Goal: Information Seeking & Learning: Learn about a topic

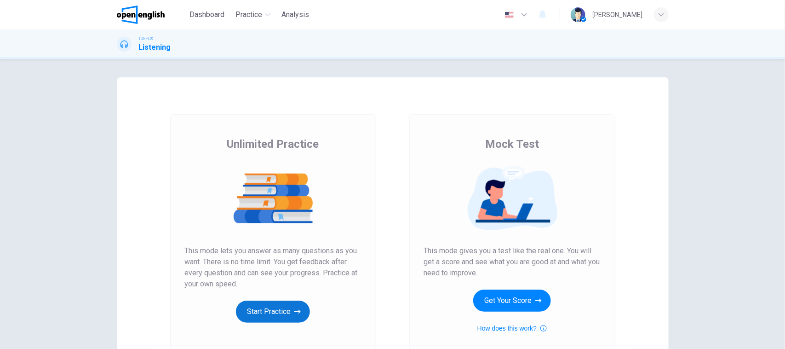
click at [269, 319] on button "Start Practice" at bounding box center [273, 311] width 74 height 22
click at [268, 319] on button "Start Practice" at bounding box center [273, 311] width 74 height 22
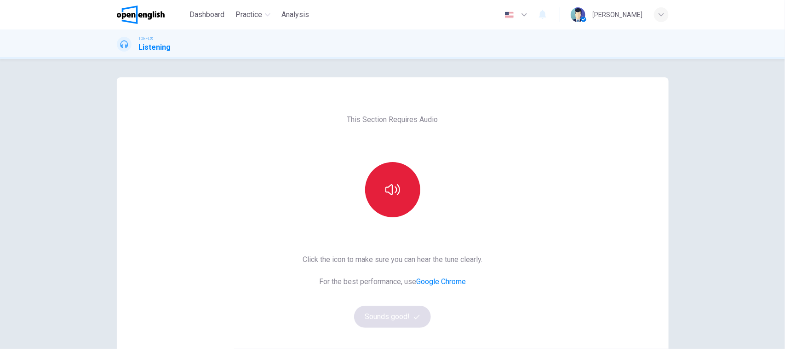
click at [386, 178] on button "button" at bounding box center [392, 189] width 55 height 55
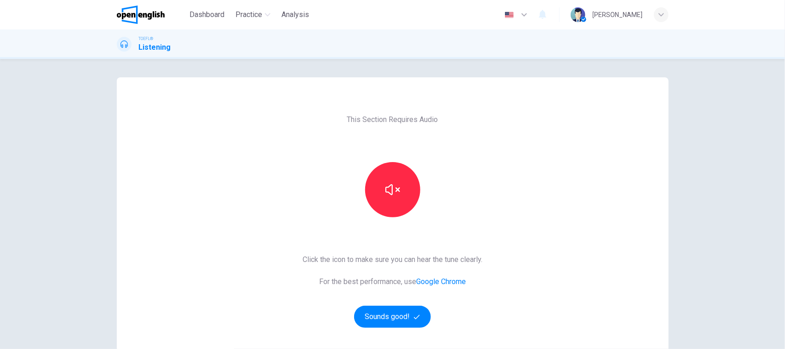
click at [383, 304] on div "Click the icon to make sure you can hear the tune clearly. For the best perform…" at bounding box center [393, 291] width 180 height 74
click at [383, 311] on button "Sounds good!" at bounding box center [392, 316] width 77 height 22
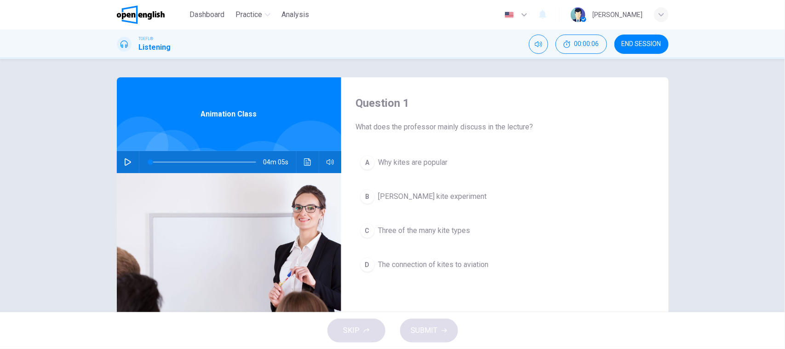
click at [127, 153] on button "button" at bounding box center [127, 162] width 15 height 22
type input "**"
click at [120, 161] on button "button" at bounding box center [127, 162] width 15 height 22
click at [148, 163] on span at bounding box center [151, 162] width 6 height 6
click at [70, 177] on div "Question 1 What does the professor mainly discuss in the lecture? A Why kites a…" at bounding box center [392, 185] width 785 height 253
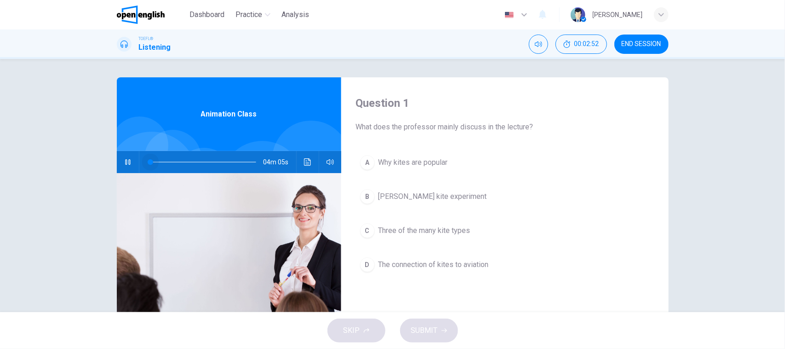
click at [148, 162] on span at bounding box center [151, 162] width 6 height 6
click at [62, 169] on div "Question 1 What does the professor mainly discuss in the lecture? A Why kites a…" at bounding box center [392, 185] width 785 height 253
click at [125, 160] on icon "button" at bounding box center [127, 162] width 5 height 6
click at [158, 163] on span at bounding box center [161, 162] width 6 height 6
click at [152, 163] on span at bounding box center [155, 162] width 6 height 6
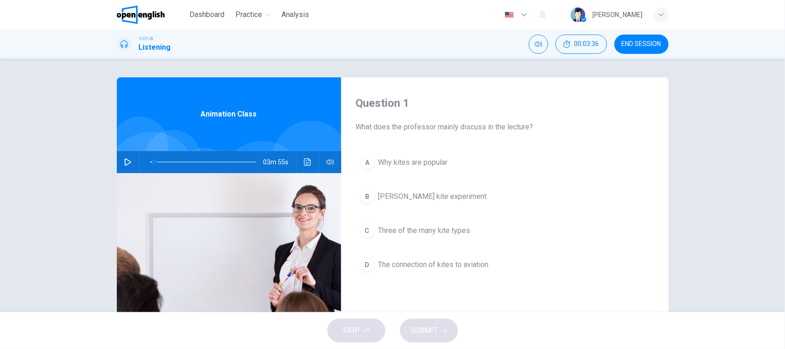
click at [124, 161] on icon "button" at bounding box center [127, 161] width 7 height 7
click at [152, 161] on span at bounding box center [155, 162] width 6 height 6
click at [150, 161] on span at bounding box center [153, 162] width 6 height 6
drag, startPoint x: 148, startPoint y: 164, endPoint x: 143, endPoint y: 161, distance: 6.2
click at [149, 161] on span at bounding box center [152, 162] width 6 height 6
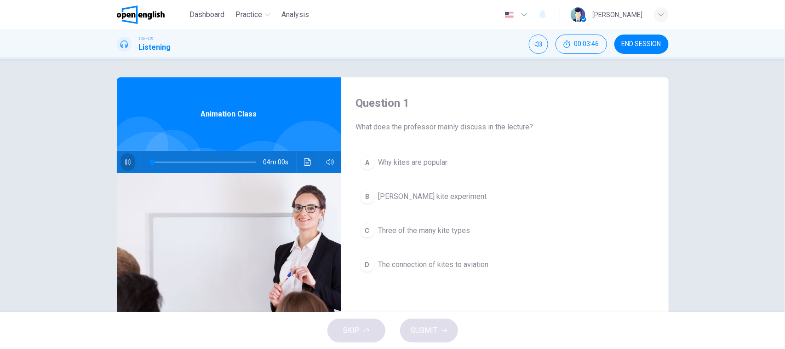
click at [120, 162] on button "button" at bounding box center [127, 162] width 15 height 22
type input "*"
click at [148, 161] on span at bounding box center [151, 162] width 6 height 6
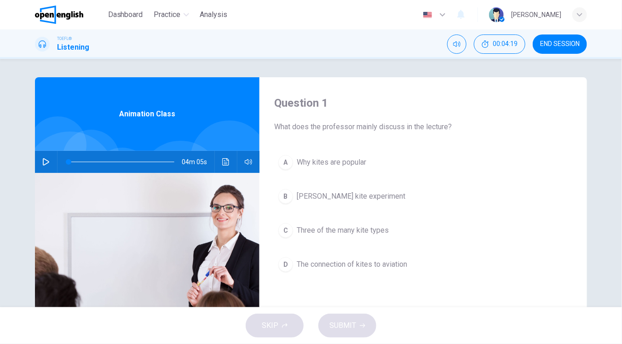
click at [51, 160] on div "04m 05s" at bounding box center [147, 162] width 224 height 22
click at [47, 162] on button "button" at bounding box center [46, 162] width 15 height 22
click at [66, 164] on span at bounding box center [69, 162] width 6 height 6
click at [43, 164] on icon "button" at bounding box center [45, 162] width 5 height 6
click at [39, 166] on button "button" at bounding box center [46, 162] width 15 height 22
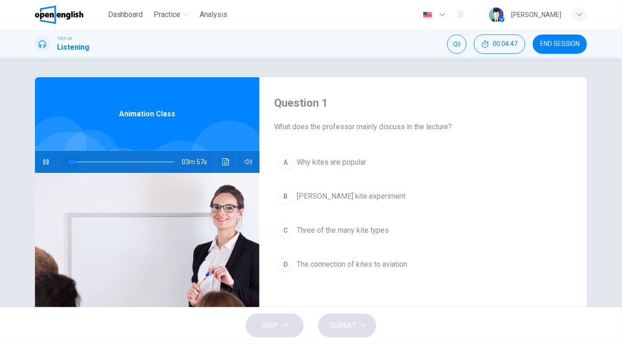
click at [69, 164] on span at bounding box center [72, 162] width 6 height 6
click at [46, 157] on button "button" at bounding box center [46, 162] width 15 height 22
click at [45, 163] on icon "button" at bounding box center [45, 161] width 7 height 7
click at [69, 160] on span at bounding box center [72, 162] width 6 height 6
click at [44, 160] on icon "button" at bounding box center [45, 162] width 5 height 6
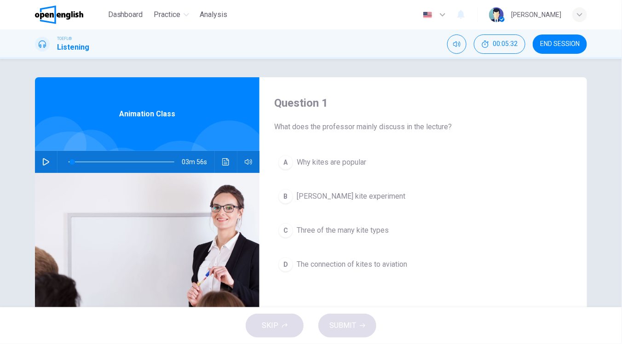
click at [46, 161] on icon "button" at bounding box center [45, 161] width 7 height 7
click at [46, 162] on icon "button" at bounding box center [46, 161] width 6 height 7
click at [68, 163] on span at bounding box center [71, 162] width 6 height 6
click at [46, 164] on icon "button" at bounding box center [45, 161] width 7 height 7
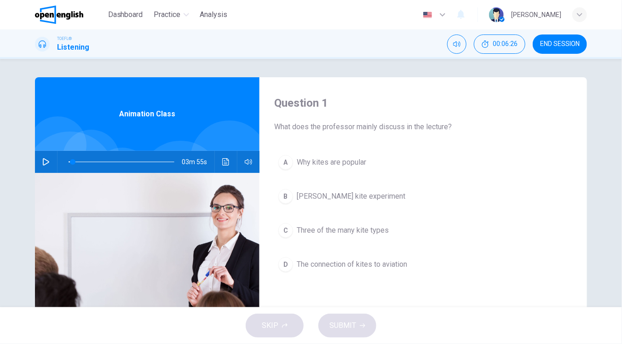
click at [42, 161] on icon "button" at bounding box center [45, 161] width 7 height 7
click at [44, 161] on icon "button" at bounding box center [45, 161] width 7 height 7
click at [71, 161] on span at bounding box center [74, 162] width 6 height 6
click at [43, 159] on icon "button" at bounding box center [46, 161] width 6 height 7
click at [42, 159] on icon "button" at bounding box center [45, 161] width 7 height 7
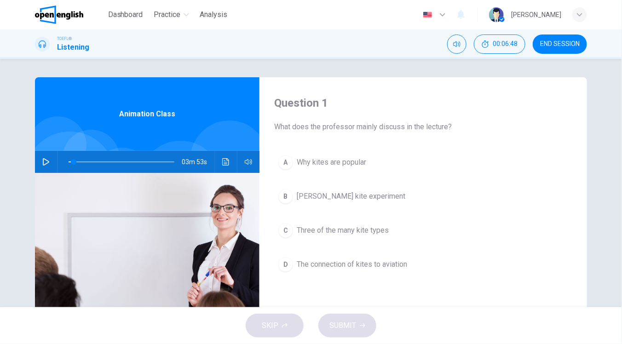
click at [40, 166] on button "button" at bounding box center [46, 162] width 15 height 22
click at [43, 161] on icon "button" at bounding box center [45, 161] width 7 height 7
click at [43, 161] on icon "button" at bounding box center [46, 161] width 6 height 7
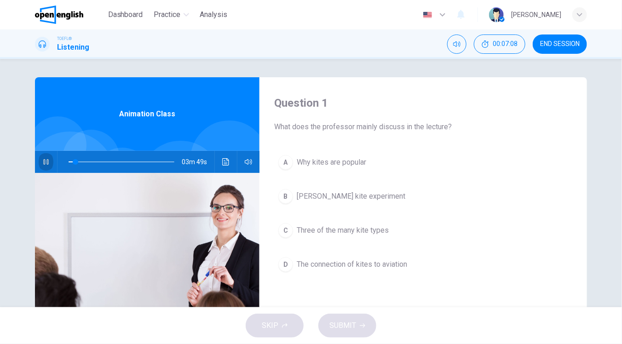
click at [43, 161] on icon "button" at bounding box center [45, 162] width 5 height 6
click at [45, 166] on button "button" at bounding box center [46, 162] width 15 height 22
click at [44, 164] on icon "button" at bounding box center [46, 161] width 6 height 7
click at [44, 164] on icon "button" at bounding box center [45, 161] width 7 height 7
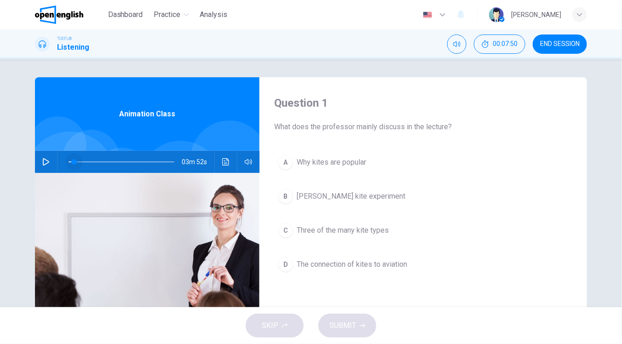
click at [71, 164] on span at bounding box center [74, 162] width 6 height 6
click at [39, 161] on button "button" at bounding box center [46, 162] width 15 height 22
click at [43, 159] on icon "button" at bounding box center [45, 161] width 7 height 7
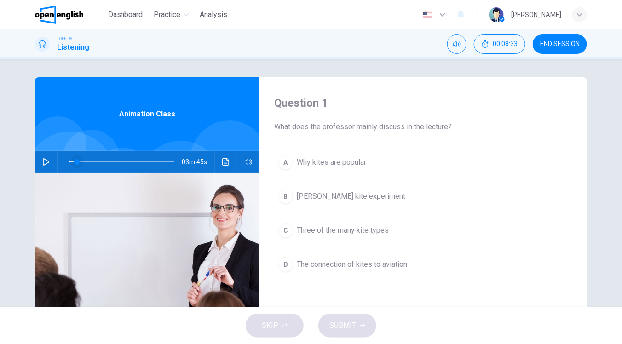
click at [74, 161] on span at bounding box center [77, 162] width 6 height 6
click at [50, 163] on button "button" at bounding box center [46, 162] width 15 height 22
click at [42, 161] on icon "button" at bounding box center [45, 161] width 7 height 7
click at [74, 160] on span at bounding box center [77, 162] width 6 height 6
click at [47, 160] on button "button" at bounding box center [46, 162] width 15 height 22
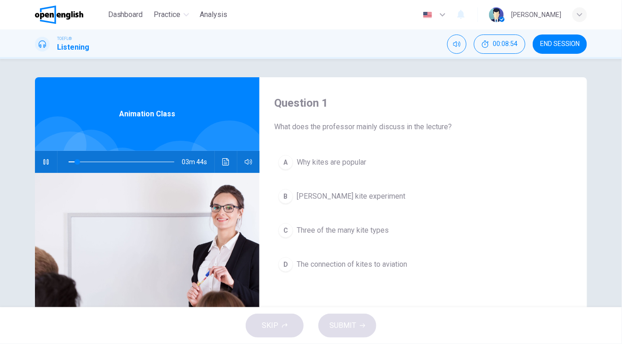
click at [47, 159] on button "button" at bounding box center [46, 162] width 15 height 22
click at [45, 168] on button "button" at bounding box center [46, 162] width 15 height 22
click at [44, 161] on icon "button" at bounding box center [46, 161] width 6 height 7
click at [75, 162] on span at bounding box center [78, 162] width 6 height 6
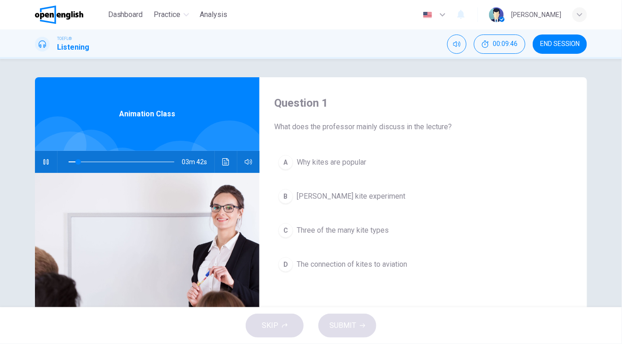
click at [42, 158] on icon "button" at bounding box center [45, 161] width 7 height 7
click at [73, 163] on span at bounding box center [75, 162] width 6 height 6
click at [44, 165] on icon "button" at bounding box center [45, 161] width 7 height 7
click at [46, 163] on icon "button" at bounding box center [45, 161] width 7 height 7
click at [43, 164] on icon "button" at bounding box center [46, 161] width 6 height 7
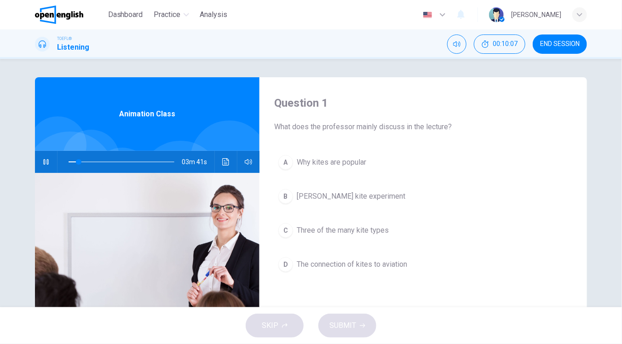
click at [42, 164] on icon "button" at bounding box center [45, 161] width 7 height 7
click at [46, 160] on icon "button" at bounding box center [45, 161] width 7 height 7
click at [77, 162] on span at bounding box center [80, 162] width 6 height 6
click at [42, 166] on button "button" at bounding box center [46, 162] width 15 height 22
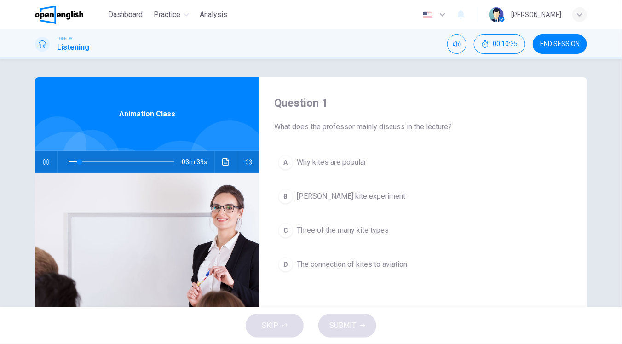
click at [42, 166] on button "button" at bounding box center [46, 162] width 15 height 22
click at [77, 163] on span at bounding box center [80, 162] width 6 height 6
click at [49, 165] on button "button" at bounding box center [46, 162] width 15 height 22
click at [46, 164] on icon "button" at bounding box center [45, 161] width 7 height 7
click at [43, 161] on icon "button" at bounding box center [46, 161] width 6 height 7
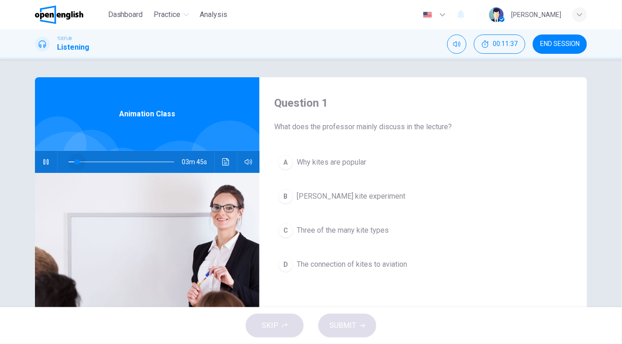
click at [74, 162] on span at bounding box center [77, 162] width 6 height 6
click at [42, 168] on button "button" at bounding box center [46, 162] width 15 height 22
click at [42, 161] on icon "button" at bounding box center [45, 161] width 7 height 7
click at [77, 164] on span at bounding box center [79, 162] width 6 height 6
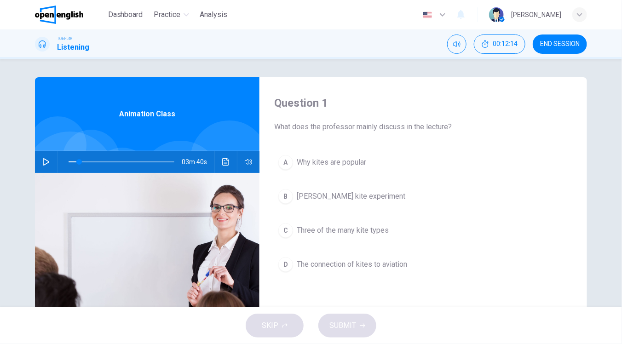
click at [49, 161] on button "button" at bounding box center [46, 162] width 15 height 22
click at [39, 154] on button "button" at bounding box center [46, 162] width 15 height 22
click at [77, 161] on span at bounding box center [80, 162] width 6 height 6
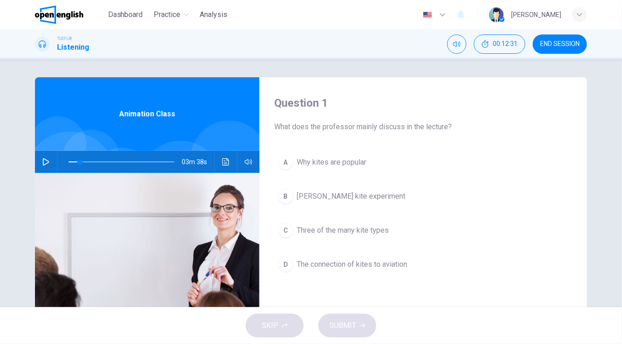
click at [47, 162] on button "button" at bounding box center [46, 162] width 15 height 22
click at [42, 162] on icon "button" at bounding box center [45, 161] width 7 height 7
click at [79, 165] on span at bounding box center [82, 162] width 6 height 6
click at [47, 165] on button "button" at bounding box center [46, 162] width 15 height 22
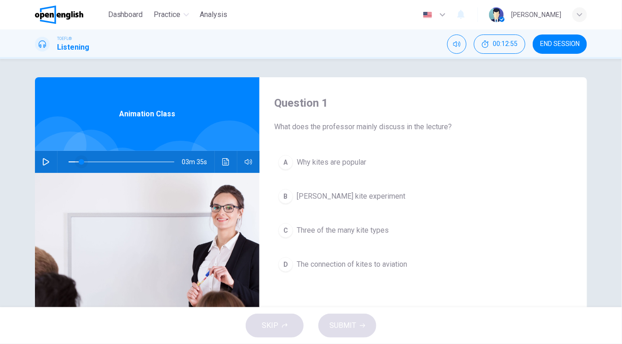
click at [79, 162] on span at bounding box center [82, 162] width 6 height 6
click at [46, 166] on button "button" at bounding box center [46, 162] width 15 height 22
click at [44, 162] on icon "button" at bounding box center [45, 161] width 7 height 7
click at [79, 162] on span at bounding box center [82, 162] width 6 height 6
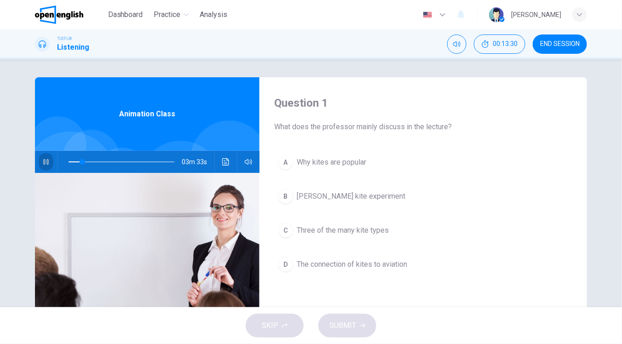
click at [46, 160] on icon "button" at bounding box center [45, 161] width 7 height 7
click at [45, 157] on button "button" at bounding box center [46, 162] width 15 height 22
click at [80, 162] on span at bounding box center [83, 162] width 6 height 6
click at [44, 166] on button "button" at bounding box center [46, 162] width 15 height 22
click at [39, 160] on button "button" at bounding box center [46, 162] width 15 height 22
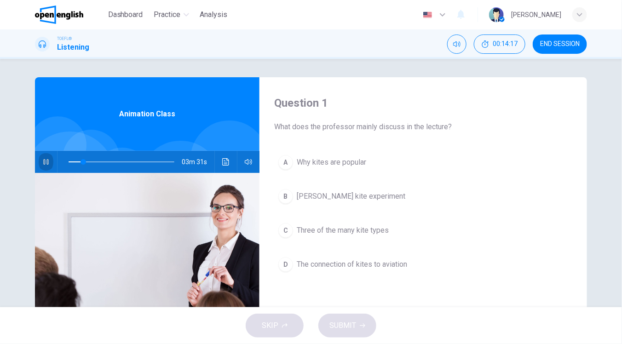
click at [39, 160] on button "button" at bounding box center [46, 162] width 15 height 22
click at [80, 161] on span at bounding box center [83, 162] width 6 height 6
click at [39, 164] on button "button" at bounding box center [46, 162] width 15 height 22
click at [46, 164] on icon "button" at bounding box center [45, 161] width 7 height 7
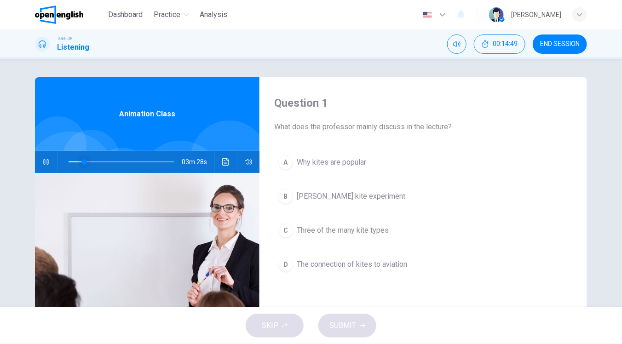
click at [81, 162] on span at bounding box center [84, 162] width 6 height 6
click at [47, 162] on button "button" at bounding box center [46, 162] width 15 height 22
click at [47, 153] on button "button" at bounding box center [46, 162] width 15 height 22
click at [42, 162] on icon "button" at bounding box center [45, 161] width 7 height 7
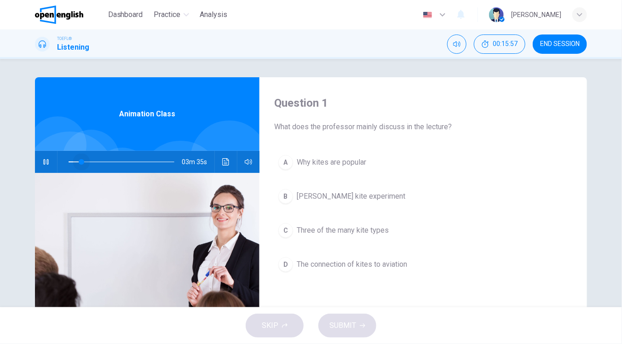
click at [79, 161] on span at bounding box center [82, 162] width 6 height 6
click at [48, 164] on button "button" at bounding box center [46, 162] width 15 height 22
click at [82, 162] on span at bounding box center [85, 162] width 6 height 6
click at [46, 161] on icon "button" at bounding box center [45, 161] width 7 height 7
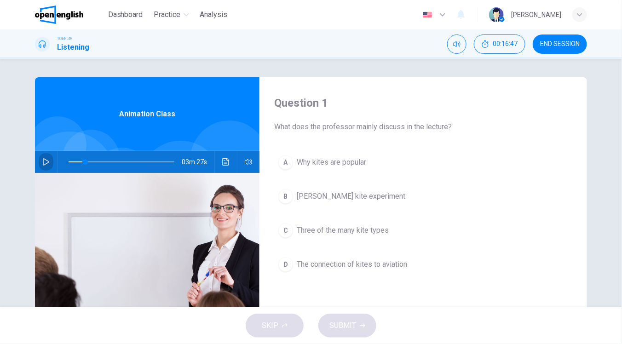
click at [39, 162] on button "button" at bounding box center [46, 162] width 15 height 22
click at [83, 161] on span at bounding box center [86, 162] width 6 height 6
click at [80, 162] on span at bounding box center [83, 162] width 6 height 6
click at [44, 166] on button "button" at bounding box center [46, 162] width 15 height 22
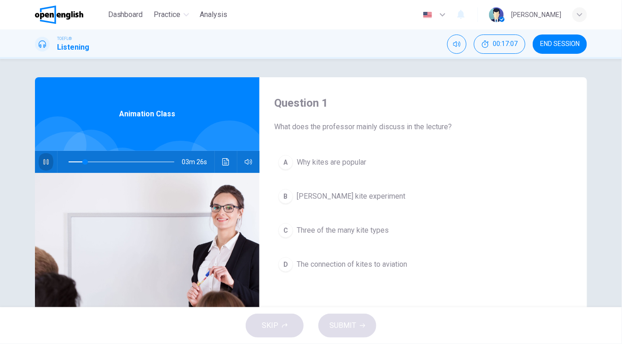
click at [44, 166] on button "button" at bounding box center [46, 162] width 15 height 22
click at [52, 162] on div "03m 26s" at bounding box center [147, 162] width 224 height 22
click at [48, 164] on button "button" at bounding box center [46, 162] width 15 height 22
click at [83, 161] on span at bounding box center [86, 162] width 6 height 6
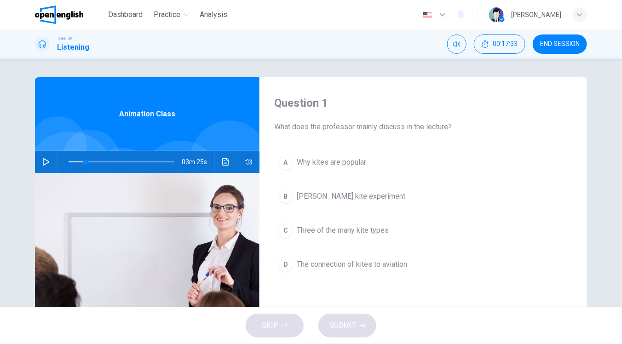
click at [48, 164] on button "button" at bounding box center [46, 162] width 15 height 22
click at [43, 162] on icon "button" at bounding box center [46, 161] width 6 height 7
click at [43, 162] on icon "button" at bounding box center [45, 162] width 5 height 6
click at [85, 162] on span at bounding box center [88, 162] width 6 height 6
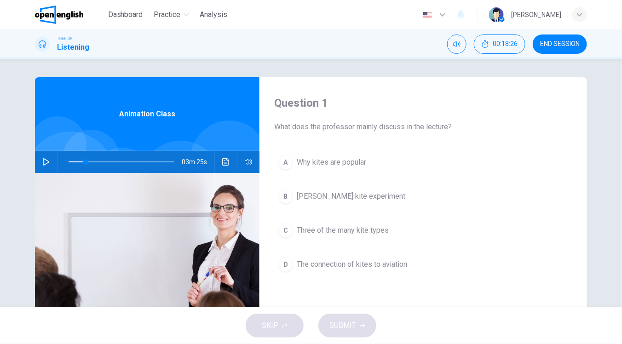
click at [39, 166] on button "button" at bounding box center [46, 162] width 15 height 22
click at [42, 160] on icon "button" at bounding box center [45, 161] width 7 height 7
click at [41, 166] on button "button" at bounding box center [46, 162] width 15 height 22
click at [86, 161] on span at bounding box center [89, 162] width 6 height 6
click at [46, 161] on icon "button" at bounding box center [45, 161] width 7 height 7
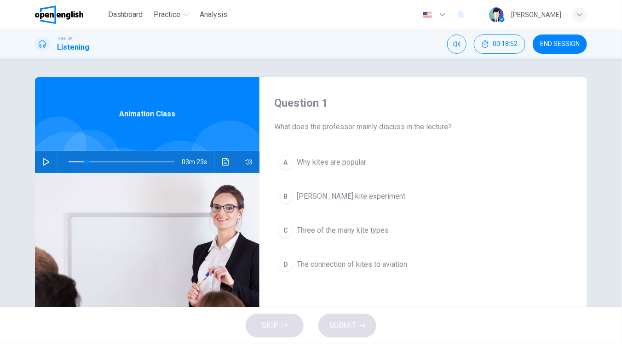
click at [42, 164] on icon "button" at bounding box center [45, 161] width 7 height 7
click at [43, 164] on icon "button" at bounding box center [45, 162] width 5 height 6
click at [84, 164] on span at bounding box center [87, 162] width 6 height 6
click at [47, 167] on button "button" at bounding box center [46, 162] width 15 height 22
click at [86, 164] on span at bounding box center [89, 162] width 6 height 6
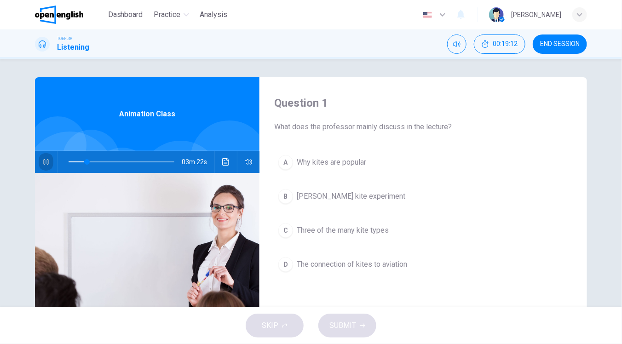
click at [50, 164] on button "button" at bounding box center [46, 162] width 15 height 22
click at [84, 164] on span at bounding box center [87, 162] width 6 height 6
click at [47, 167] on button "button" at bounding box center [46, 162] width 15 height 22
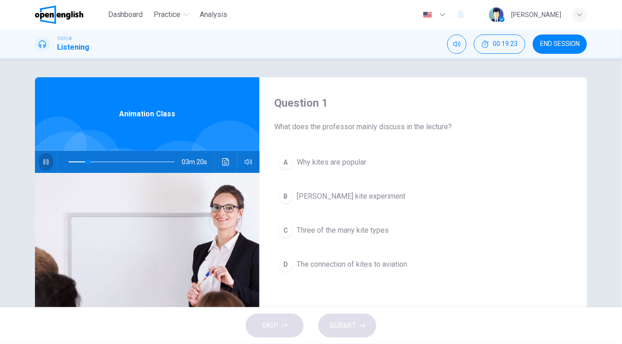
click at [47, 167] on button "button" at bounding box center [46, 162] width 15 height 22
click at [81, 161] on span at bounding box center [83, 162] width 6 height 6
click at [83, 164] on span at bounding box center [83, 162] width 6 height 6
click at [42, 160] on icon "button" at bounding box center [45, 161] width 7 height 7
click at [44, 164] on icon "button" at bounding box center [45, 161] width 7 height 7
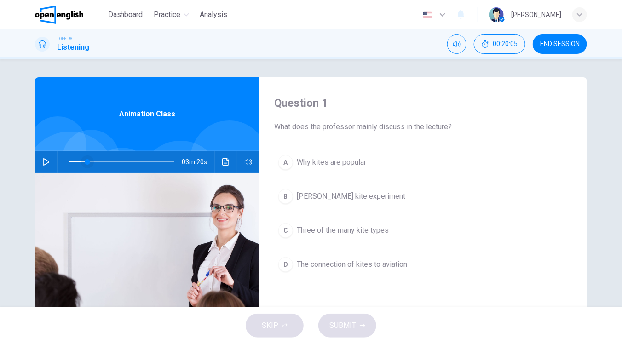
click at [85, 162] on span at bounding box center [88, 162] width 6 height 6
click at [46, 163] on icon "button" at bounding box center [45, 161] width 7 height 7
click at [85, 161] on span at bounding box center [88, 162] width 6 height 6
click at [85, 163] on span at bounding box center [88, 162] width 6 height 6
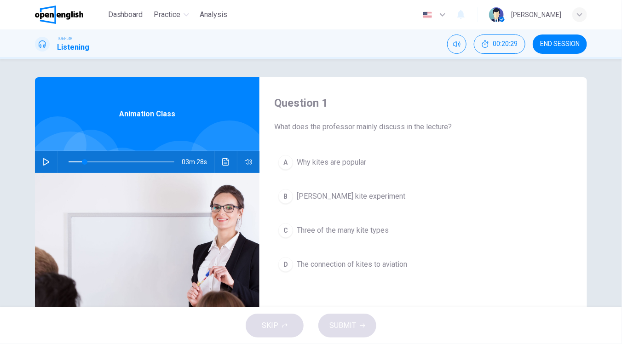
click at [47, 163] on button "button" at bounding box center [46, 162] width 15 height 22
click at [85, 160] on span at bounding box center [88, 162] width 6 height 6
click at [83, 162] on span at bounding box center [83, 162] width 6 height 6
click at [53, 162] on div "03m 25s" at bounding box center [147, 162] width 224 height 22
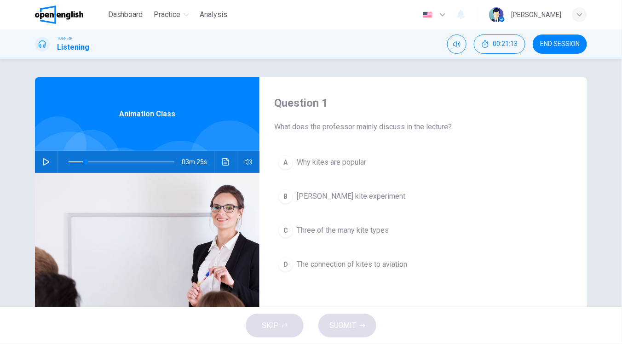
click at [47, 162] on button "button" at bounding box center [46, 162] width 15 height 22
click at [84, 160] on span at bounding box center [87, 162] width 6 height 6
click at [47, 167] on button "button" at bounding box center [46, 162] width 15 height 22
click at [46, 159] on icon "button" at bounding box center [45, 161] width 7 height 7
click at [87, 161] on span at bounding box center [90, 162] width 6 height 6
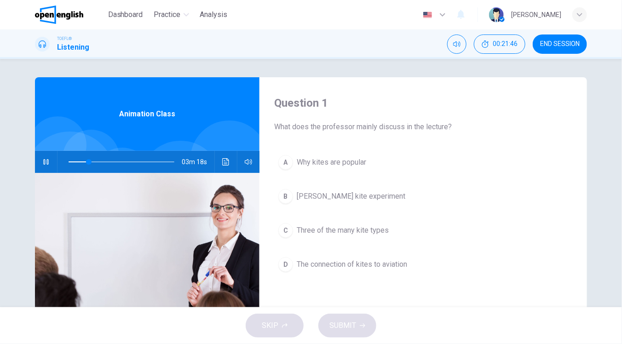
click at [49, 162] on button "button" at bounding box center [46, 162] width 15 height 22
click at [40, 155] on button "button" at bounding box center [46, 162] width 15 height 22
click at [84, 161] on span at bounding box center [87, 162] width 6 height 6
click at [45, 160] on icon "button" at bounding box center [45, 161] width 7 height 7
click at [39, 166] on button "button" at bounding box center [46, 162] width 15 height 22
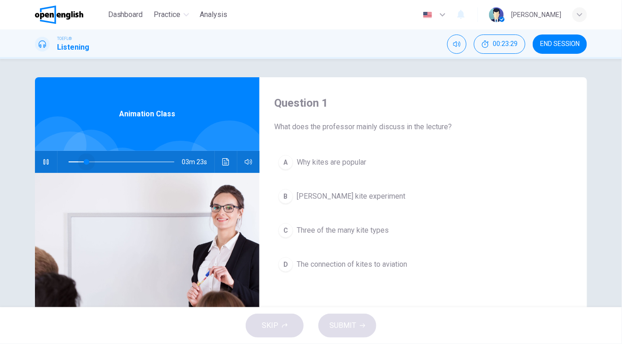
click at [85, 161] on span at bounding box center [87, 162] width 6 height 6
click at [44, 162] on icon "button" at bounding box center [45, 161] width 7 height 7
click at [51, 156] on div "03m 15s" at bounding box center [147, 162] width 224 height 22
click at [47, 159] on button "button" at bounding box center [46, 162] width 15 height 22
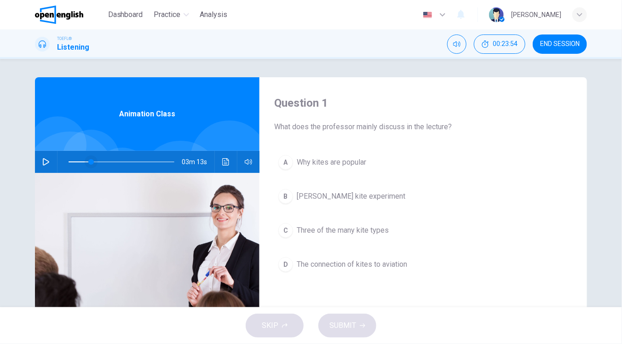
click at [88, 162] on span at bounding box center [91, 162] width 6 height 6
click at [86, 162] on span at bounding box center [89, 162] width 6 height 6
click at [46, 160] on icon "button" at bounding box center [45, 161] width 7 height 7
click at [87, 164] on span at bounding box center [90, 162] width 6 height 6
click at [39, 160] on button "button" at bounding box center [46, 162] width 15 height 22
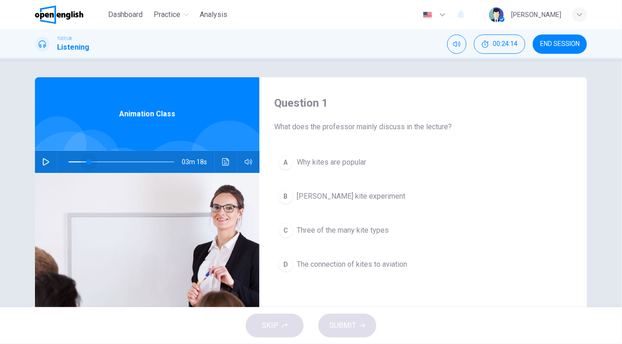
click at [86, 161] on span at bounding box center [89, 162] width 6 height 6
click at [86, 160] on span at bounding box center [89, 162] width 6 height 6
click at [49, 163] on button "button" at bounding box center [46, 162] width 15 height 22
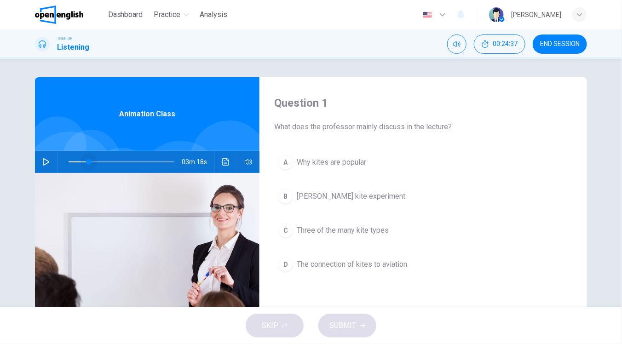
click at [86, 163] on span at bounding box center [89, 162] width 6 height 6
click at [49, 162] on button "button" at bounding box center [46, 162] width 15 height 22
click at [45, 162] on icon "button" at bounding box center [45, 162] width 5 height 6
click at [47, 160] on button "button" at bounding box center [46, 162] width 15 height 22
click at [88, 162] on span at bounding box center [91, 162] width 6 height 6
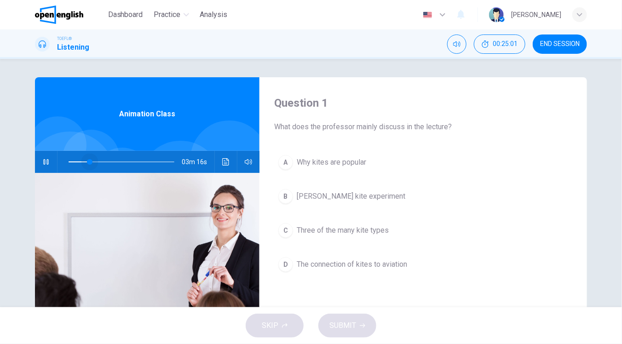
click at [87, 162] on span at bounding box center [90, 162] width 6 height 6
click at [50, 164] on button "button" at bounding box center [46, 162] width 15 height 22
click at [86, 163] on span at bounding box center [89, 162] width 6 height 6
click at [47, 164] on button "button" at bounding box center [46, 162] width 15 height 22
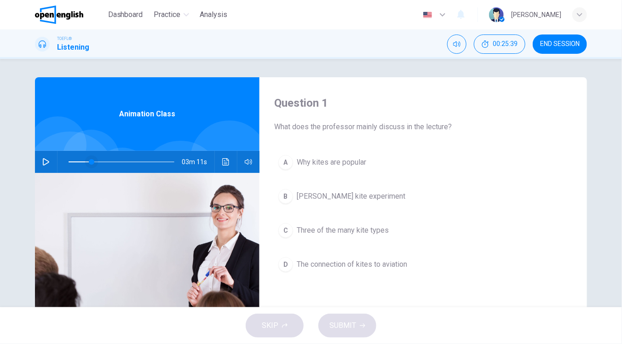
click at [89, 163] on span at bounding box center [92, 162] width 6 height 6
click at [47, 160] on button "button" at bounding box center [46, 162] width 15 height 22
click at [87, 163] on span at bounding box center [90, 162] width 6 height 6
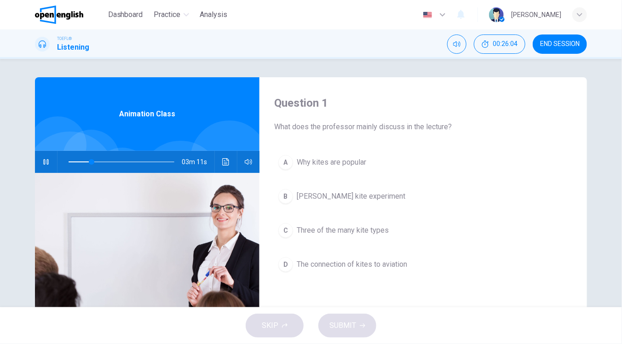
click at [40, 166] on button "button" at bounding box center [46, 162] width 15 height 22
click at [89, 162] on span at bounding box center [92, 162] width 6 height 6
click at [48, 165] on button "button" at bounding box center [46, 162] width 15 height 22
click at [50, 163] on button "button" at bounding box center [46, 162] width 15 height 22
click at [35, 167] on div "03m 11s" at bounding box center [147, 162] width 224 height 22
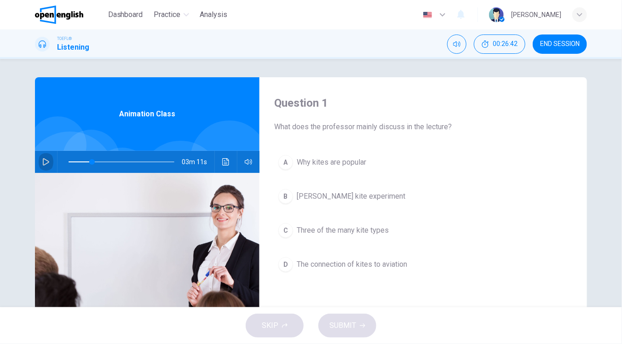
click at [39, 167] on button "button" at bounding box center [46, 162] width 15 height 22
click at [90, 161] on span at bounding box center [93, 162] width 6 height 6
click at [39, 165] on button "button" at bounding box center [46, 162] width 15 height 22
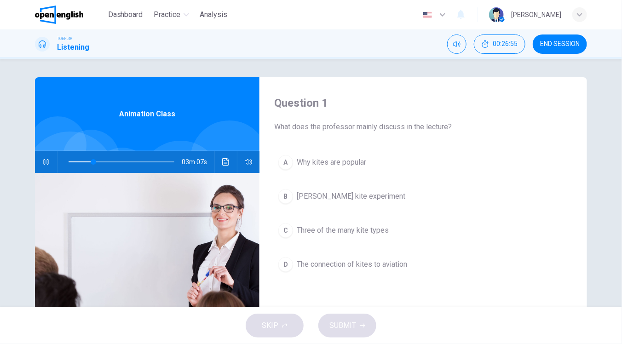
click at [50, 162] on button "button" at bounding box center [46, 162] width 15 height 22
click at [43, 162] on icon "button" at bounding box center [45, 161] width 7 height 7
click at [92, 161] on span at bounding box center [95, 162] width 6 height 6
click at [48, 162] on button "button" at bounding box center [46, 162] width 15 height 22
click at [44, 162] on icon "button" at bounding box center [45, 161] width 7 height 7
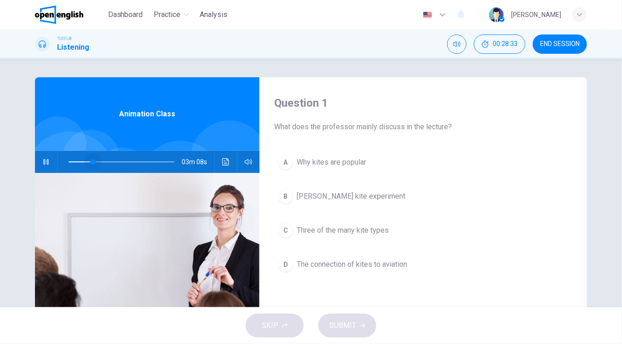
click at [90, 161] on span at bounding box center [93, 162] width 6 height 6
click at [39, 161] on button "button" at bounding box center [46, 162] width 15 height 22
click at [45, 160] on icon "button" at bounding box center [45, 161] width 7 height 7
click at [86, 162] on span at bounding box center [89, 162] width 6 height 6
click at [89, 162] on span at bounding box center [89, 162] width 6 height 6
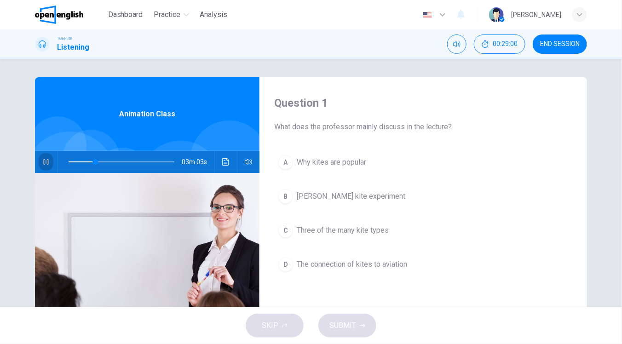
click at [43, 164] on icon "button" at bounding box center [45, 161] width 7 height 7
click at [40, 166] on button "button" at bounding box center [46, 162] width 15 height 22
click at [92, 161] on span at bounding box center [95, 162] width 6 height 6
click at [39, 164] on button "button" at bounding box center [46, 162] width 15 height 22
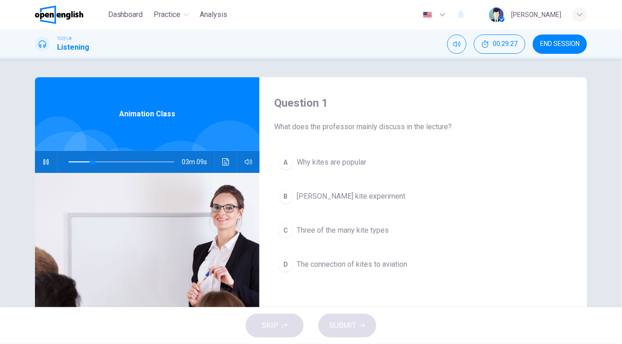
click at [39, 164] on button "button" at bounding box center [46, 162] width 15 height 22
click at [45, 160] on icon "button" at bounding box center [45, 161] width 7 height 7
click at [45, 160] on icon "button" at bounding box center [45, 162] width 5 height 6
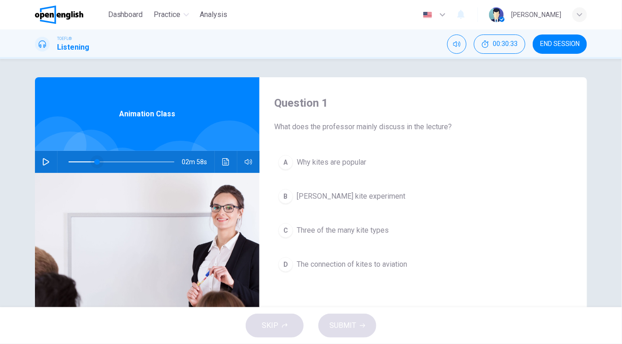
click at [94, 164] on span at bounding box center [97, 162] width 6 height 6
click at [48, 159] on button "button" at bounding box center [46, 162] width 15 height 22
click at [91, 162] on span at bounding box center [94, 162] width 6 height 6
click at [48, 166] on button "button" at bounding box center [46, 162] width 15 height 22
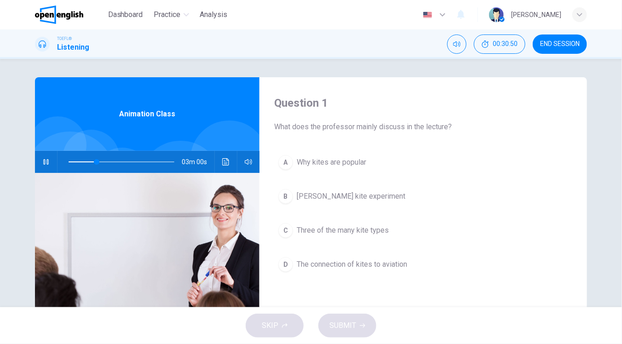
click at [49, 159] on button "button" at bounding box center [46, 162] width 15 height 22
click at [92, 161] on span at bounding box center [95, 162] width 6 height 6
click at [35, 167] on div "03m 03s" at bounding box center [147, 162] width 224 height 22
click at [39, 166] on button "button" at bounding box center [46, 162] width 15 height 22
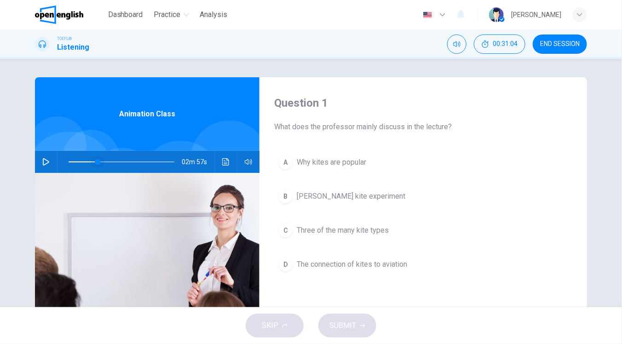
click at [95, 162] on span at bounding box center [98, 162] width 6 height 6
click at [43, 165] on icon "button" at bounding box center [45, 161] width 7 height 7
click at [94, 160] on span at bounding box center [97, 162] width 6 height 6
click at [47, 161] on button "button" at bounding box center [46, 162] width 15 height 22
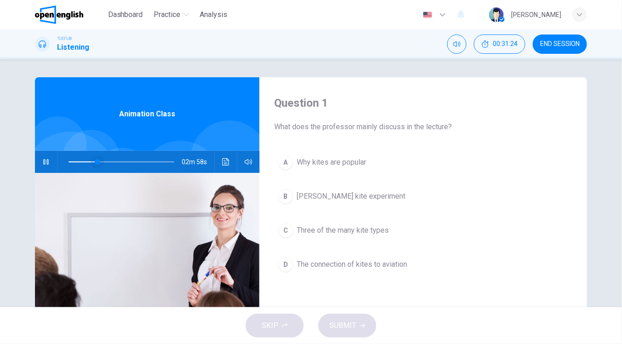
click at [95, 164] on span at bounding box center [98, 162] width 6 height 6
click at [95, 162] on span at bounding box center [98, 162] width 6 height 6
click at [42, 164] on icon "button" at bounding box center [45, 161] width 7 height 7
click at [93, 164] on span at bounding box center [96, 162] width 6 height 6
click at [43, 159] on icon "button" at bounding box center [46, 161] width 6 height 7
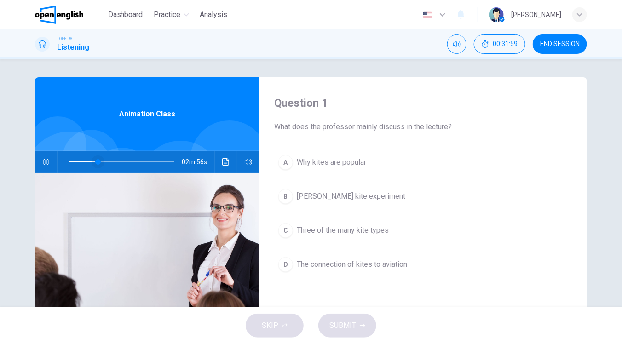
click at [95, 164] on span at bounding box center [98, 162] width 6 height 6
click at [49, 162] on button "button" at bounding box center [46, 162] width 15 height 22
click at [92, 164] on span at bounding box center [95, 162] width 6 height 6
click at [40, 168] on button "button" at bounding box center [46, 162] width 15 height 22
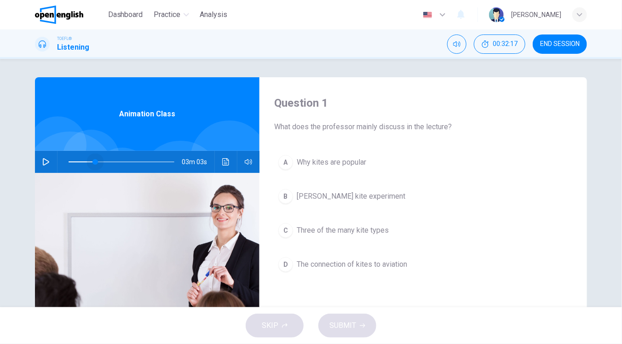
click at [92, 162] on span at bounding box center [95, 162] width 6 height 6
click at [47, 166] on button "button" at bounding box center [46, 162] width 15 height 22
click at [46, 161] on icon "button" at bounding box center [45, 161] width 7 height 7
click at [47, 163] on button "button" at bounding box center [46, 162] width 15 height 22
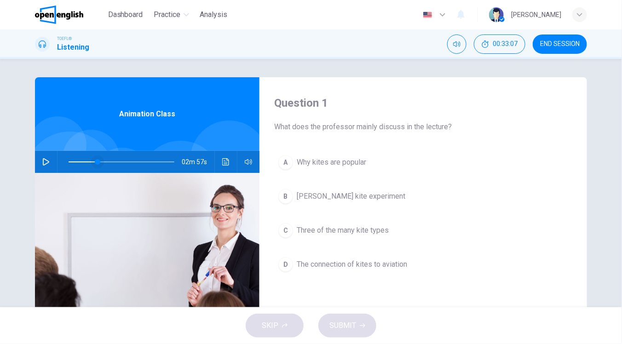
click at [95, 161] on span at bounding box center [98, 162] width 6 height 6
click at [42, 163] on icon "button" at bounding box center [45, 161] width 7 height 7
click at [45, 163] on icon "button" at bounding box center [46, 161] width 6 height 7
click at [96, 163] on span at bounding box center [99, 162] width 6 height 6
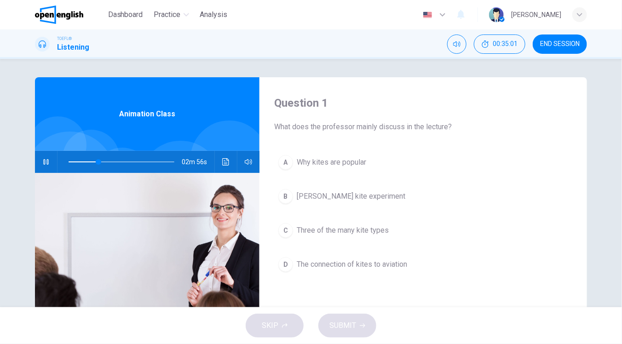
click at [39, 161] on button "button" at bounding box center [46, 162] width 15 height 22
click at [42, 161] on icon "button" at bounding box center [45, 161] width 7 height 7
click at [97, 161] on span at bounding box center [100, 162] width 6 height 6
click at [40, 155] on button "button" at bounding box center [46, 162] width 15 height 22
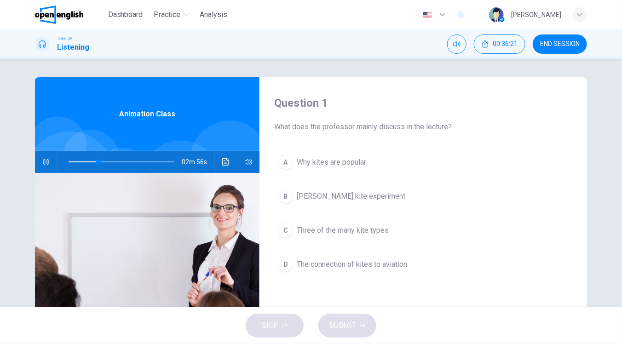
click at [40, 155] on button "button" at bounding box center [46, 162] width 15 height 22
click at [39, 166] on button "button" at bounding box center [46, 162] width 15 height 22
click at [42, 160] on icon "button" at bounding box center [45, 161] width 7 height 7
click at [93, 163] on span at bounding box center [96, 162] width 6 height 6
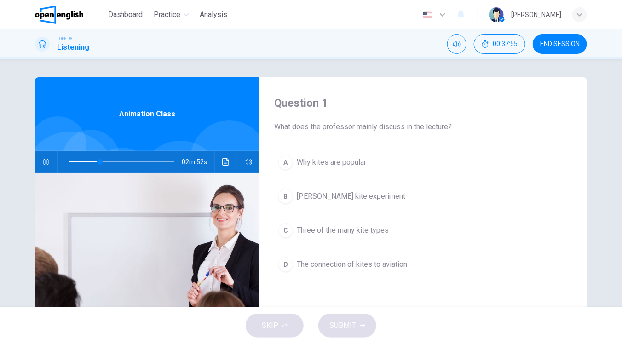
click at [42, 162] on icon "button" at bounding box center [45, 161] width 7 height 7
click at [97, 162] on span at bounding box center [100, 162] width 6 height 6
click at [39, 161] on button "button" at bounding box center [46, 162] width 15 height 22
click at [43, 164] on icon "button" at bounding box center [46, 161] width 6 height 7
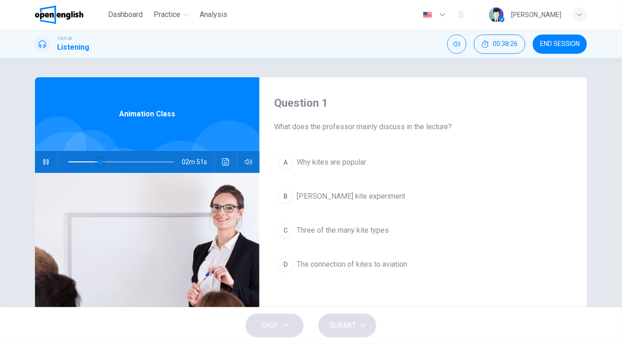
click at [97, 163] on span at bounding box center [100, 162] width 6 height 6
click at [49, 157] on button "button" at bounding box center [46, 162] width 15 height 22
click at [96, 161] on span at bounding box center [98, 162] width 6 height 6
click at [43, 161] on icon "button" at bounding box center [46, 161] width 6 height 7
click at [96, 164] on span at bounding box center [98, 162] width 6 height 6
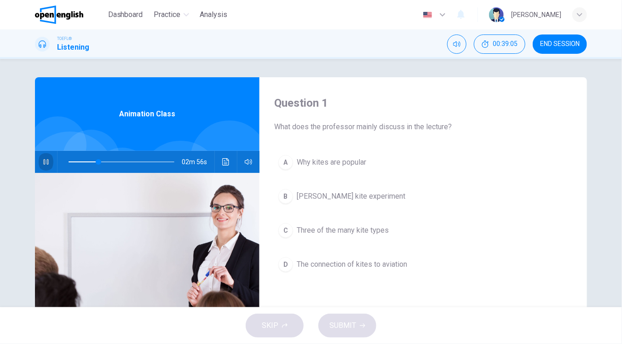
click at [46, 162] on icon "button" at bounding box center [45, 161] width 7 height 7
click at [97, 163] on span at bounding box center [100, 162] width 6 height 6
click at [47, 161] on button "button" at bounding box center [46, 162] width 15 height 22
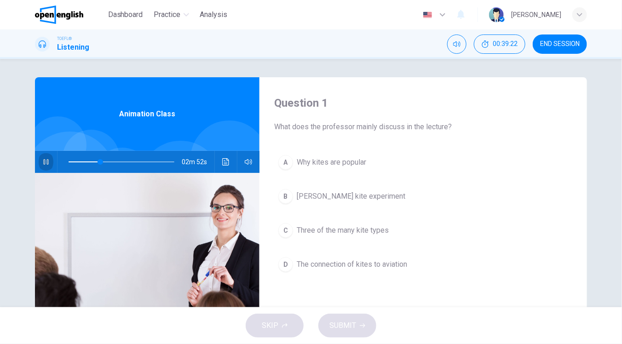
click at [47, 161] on button "button" at bounding box center [46, 162] width 15 height 22
click at [44, 160] on icon "button" at bounding box center [46, 161] width 6 height 7
click at [93, 161] on span at bounding box center [96, 162] width 6 height 6
click at [93, 163] on span at bounding box center [96, 162] width 6 height 6
click at [94, 164] on span at bounding box center [97, 162] width 6 height 6
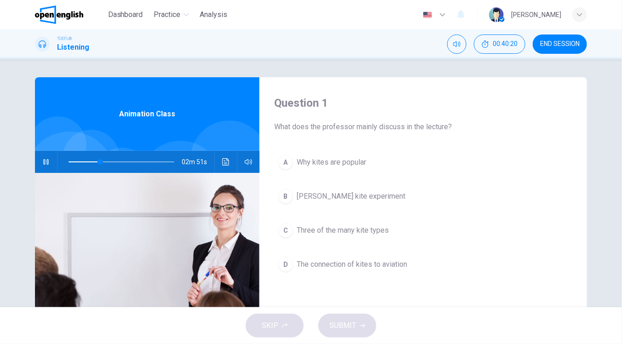
click at [43, 164] on icon "button" at bounding box center [45, 161] width 7 height 7
click at [43, 159] on icon "button" at bounding box center [46, 161] width 6 height 7
click at [98, 162] on span at bounding box center [101, 162] width 6 height 6
click at [43, 164] on icon "button" at bounding box center [45, 161] width 7 height 7
click at [97, 164] on span at bounding box center [100, 162] width 6 height 6
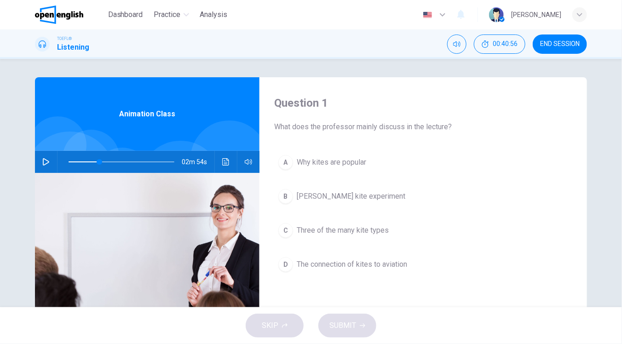
click at [45, 157] on button "button" at bounding box center [46, 162] width 15 height 22
click at [35, 164] on div "02m 50s" at bounding box center [147, 162] width 224 height 22
click at [35, 166] on div "02m 50s" at bounding box center [147, 162] width 224 height 22
click at [40, 166] on button "button" at bounding box center [46, 162] width 15 height 22
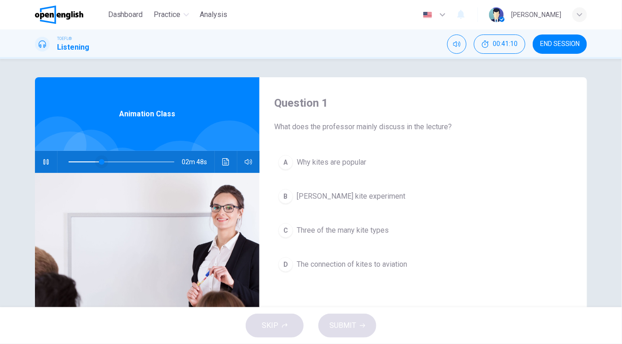
click at [99, 163] on span at bounding box center [102, 162] width 6 height 6
click at [43, 164] on icon "button" at bounding box center [45, 162] width 5 height 6
click at [57, 164] on hr at bounding box center [57, 162] width 0 height 22
click at [50, 162] on button "button" at bounding box center [46, 162] width 15 height 22
click at [97, 163] on span at bounding box center [100, 162] width 6 height 6
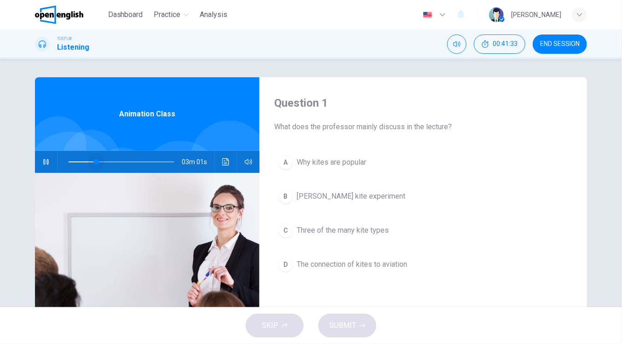
click at [93, 161] on span at bounding box center [96, 162] width 6 height 6
click at [40, 169] on button "button" at bounding box center [46, 162] width 15 height 22
click at [99, 162] on span at bounding box center [102, 162] width 6 height 6
click at [35, 166] on div "02m 51s" at bounding box center [147, 162] width 224 height 22
click at [39, 166] on button "button" at bounding box center [46, 162] width 15 height 22
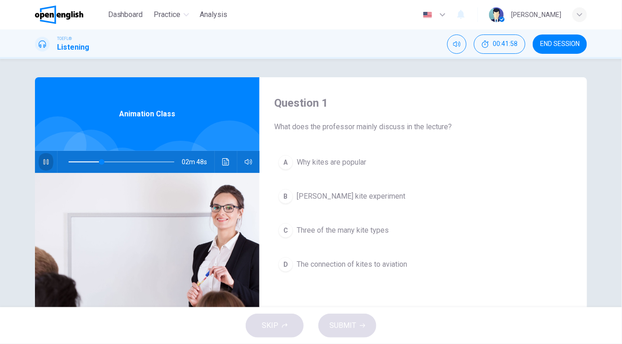
click at [39, 166] on button "button" at bounding box center [46, 162] width 15 height 22
click at [99, 164] on span at bounding box center [102, 162] width 6 height 6
click at [44, 159] on icon "button" at bounding box center [45, 161] width 7 height 7
click at [43, 155] on button "button" at bounding box center [46, 162] width 15 height 22
click at [42, 163] on icon "button" at bounding box center [45, 161] width 7 height 7
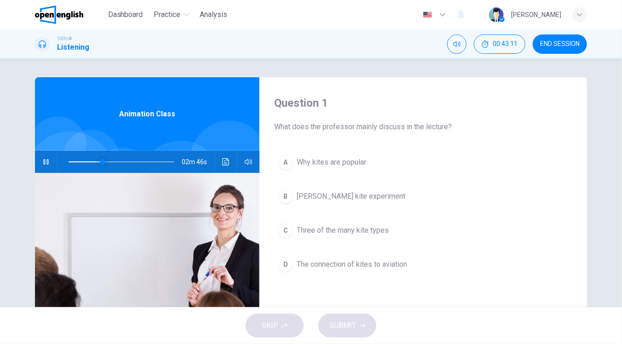
click at [100, 162] on span at bounding box center [103, 162] width 6 height 6
click at [43, 166] on button "button" at bounding box center [46, 162] width 15 height 22
click at [42, 166] on button "button" at bounding box center [46, 162] width 15 height 22
click at [47, 162] on button "button" at bounding box center [46, 162] width 15 height 22
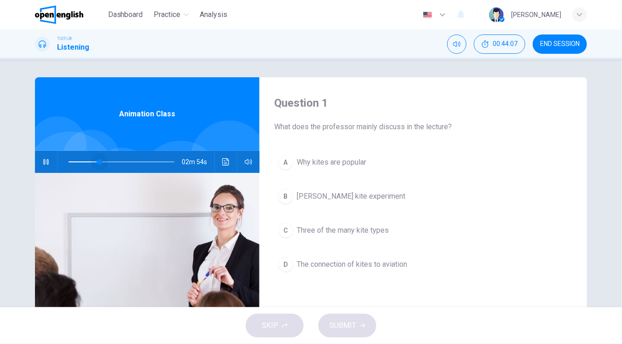
click at [97, 160] on span at bounding box center [100, 162] width 6 height 6
click at [39, 159] on button "button" at bounding box center [46, 162] width 15 height 22
click at [39, 161] on button "button" at bounding box center [46, 162] width 15 height 22
click at [100, 161] on span at bounding box center [103, 162] width 6 height 6
click at [42, 164] on icon "button" at bounding box center [45, 161] width 7 height 7
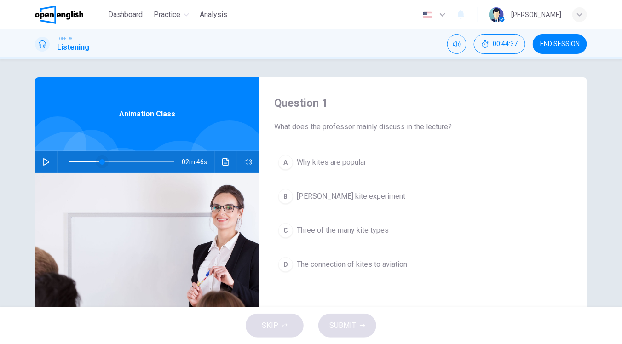
click at [99, 163] on span at bounding box center [102, 162] width 6 height 6
click at [39, 162] on button "button" at bounding box center [46, 162] width 15 height 22
click at [100, 161] on span at bounding box center [103, 162] width 6 height 6
click at [45, 159] on icon "button" at bounding box center [45, 161] width 7 height 7
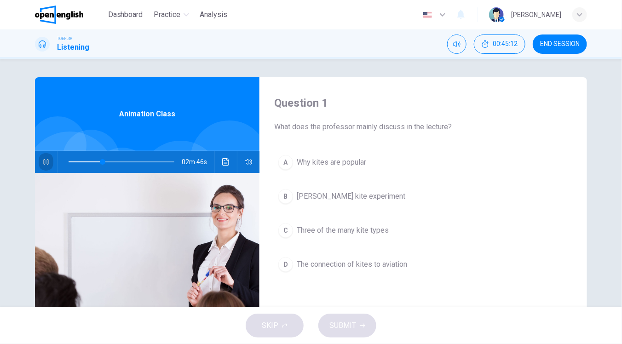
click at [45, 159] on icon "button" at bounding box center [45, 161] width 7 height 7
click at [100, 162] on span at bounding box center [103, 162] width 6 height 6
click at [100, 161] on span at bounding box center [103, 162] width 6 height 6
click at [42, 164] on icon "button" at bounding box center [45, 161] width 7 height 7
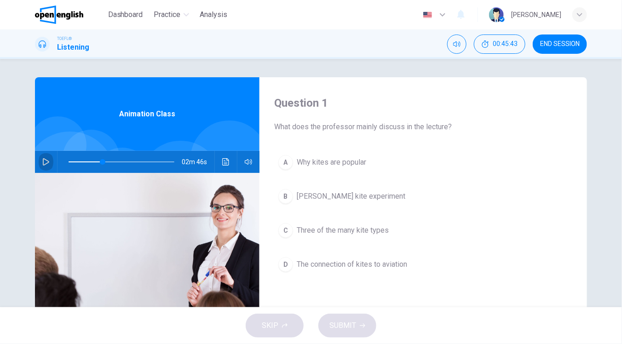
click at [39, 164] on button "button" at bounding box center [46, 162] width 15 height 22
click at [97, 162] on span at bounding box center [100, 162] width 6 height 6
click at [39, 161] on button "button" at bounding box center [46, 162] width 15 height 22
click at [101, 164] on span at bounding box center [104, 162] width 6 height 6
click at [39, 166] on button "button" at bounding box center [46, 162] width 15 height 22
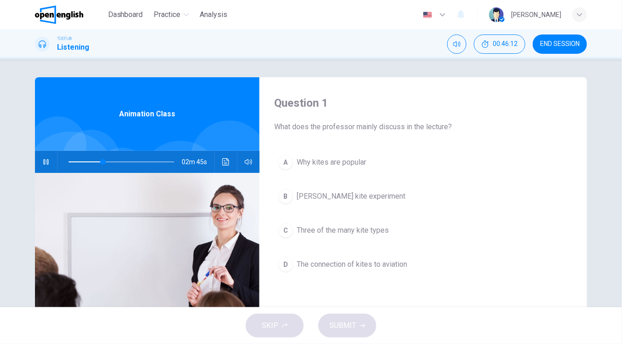
click at [36, 168] on div "02m 45s" at bounding box center [147, 162] width 224 height 22
click at [42, 162] on icon "button" at bounding box center [45, 161] width 7 height 7
drag, startPoint x: 47, startPoint y: 164, endPoint x: 63, endPoint y: 164, distance: 16.6
click at [46, 164] on button "button" at bounding box center [46, 162] width 15 height 22
click at [101, 162] on span at bounding box center [104, 162] width 6 height 6
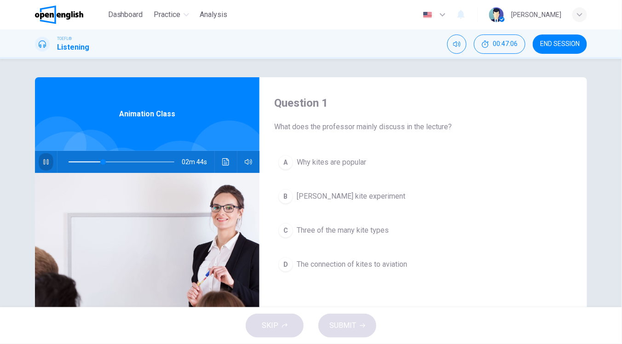
click at [47, 162] on button "button" at bounding box center [46, 162] width 15 height 22
click at [98, 164] on span at bounding box center [100, 162] width 6 height 6
click at [44, 159] on icon "button" at bounding box center [45, 161] width 7 height 7
click at [43, 159] on icon "button" at bounding box center [45, 162] width 5 height 6
click at [97, 162] on span at bounding box center [100, 162] width 6 height 6
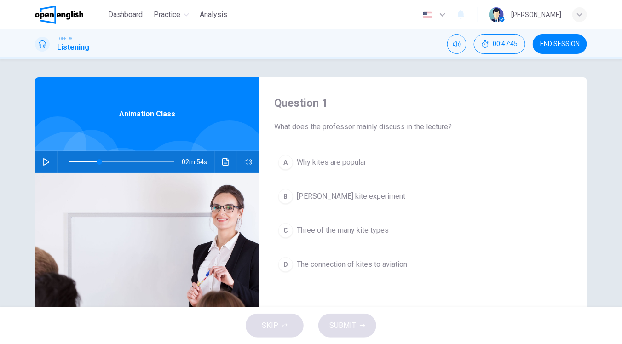
click at [53, 161] on div "02m 54s" at bounding box center [147, 162] width 224 height 22
click at [47, 162] on button "button" at bounding box center [46, 162] width 15 height 22
click at [42, 154] on button "button" at bounding box center [46, 162] width 15 height 22
click at [101, 161] on span at bounding box center [104, 162] width 6 height 6
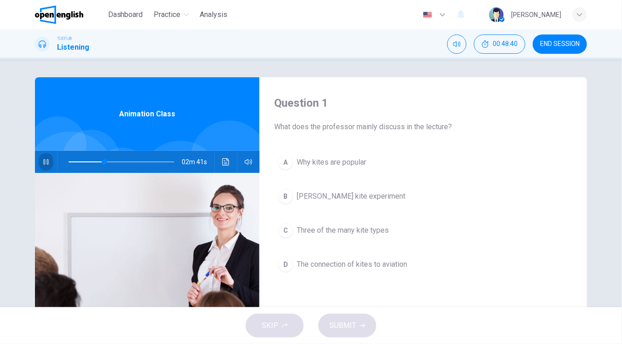
click at [44, 160] on icon "button" at bounding box center [45, 162] width 5 height 6
click at [97, 162] on span at bounding box center [100, 162] width 6 height 6
click at [44, 161] on icon "button" at bounding box center [45, 161] width 7 height 7
click at [43, 164] on icon "button" at bounding box center [46, 161] width 6 height 7
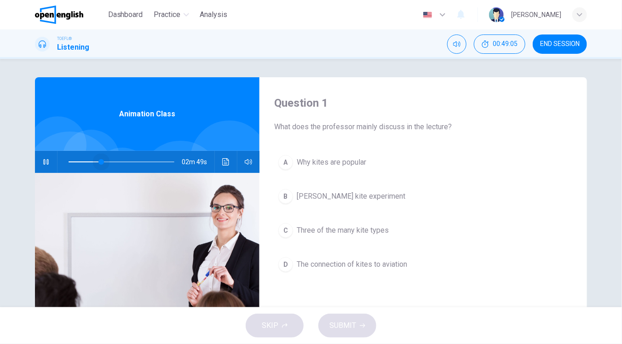
click at [99, 163] on span at bounding box center [101, 162] width 6 height 6
click at [39, 164] on button "button" at bounding box center [46, 162] width 15 height 22
click at [44, 161] on icon "button" at bounding box center [45, 161] width 7 height 7
click at [44, 161] on icon "button" at bounding box center [45, 162] width 5 height 6
click at [97, 164] on span at bounding box center [100, 162] width 6 height 6
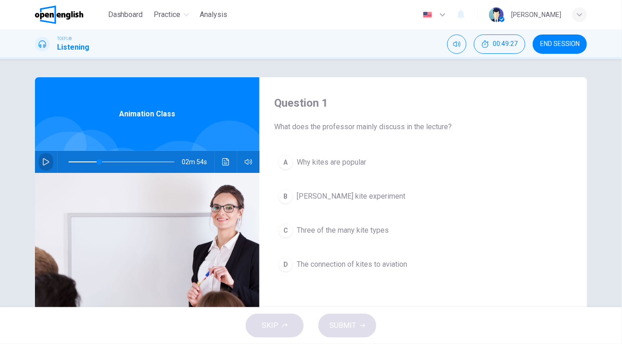
click at [47, 159] on button "button" at bounding box center [46, 162] width 15 height 22
click at [102, 162] on span at bounding box center [105, 162] width 6 height 6
click at [39, 162] on button "button" at bounding box center [46, 162] width 15 height 22
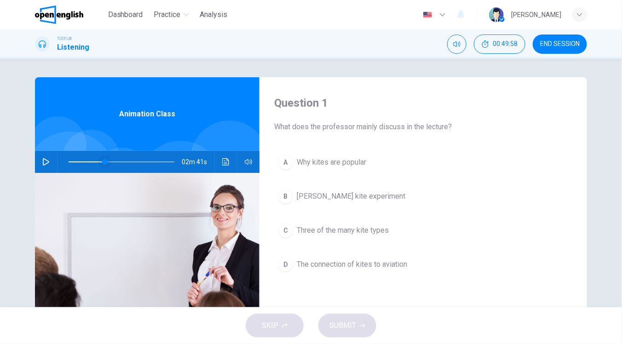
click at [102, 163] on span at bounding box center [105, 162] width 6 height 6
click at [40, 155] on button "button" at bounding box center [46, 162] width 15 height 22
click at [42, 161] on icon "button" at bounding box center [45, 161] width 7 height 7
click at [43, 161] on icon "button" at bounding box center [45, 162] width 5 height 6
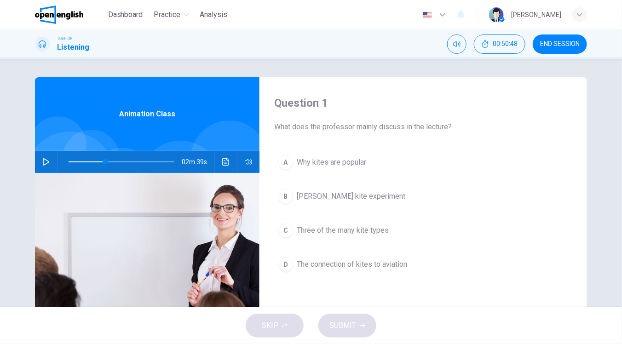
click at [45, 157] on button "button" at bounding box center [46, 162] width 15 height 22
click at [104, 162] on span at bounding box center [107, 162] width 6 height 6
click at [103, 161] on span at bounding box center [106, 162] width 6 height 6
click at [42, 162] on icon "button" at bounding box center [45, 161] width 7 height 7
click at [104, 162] on span at bounding box center [107, 162] width 6 height 6
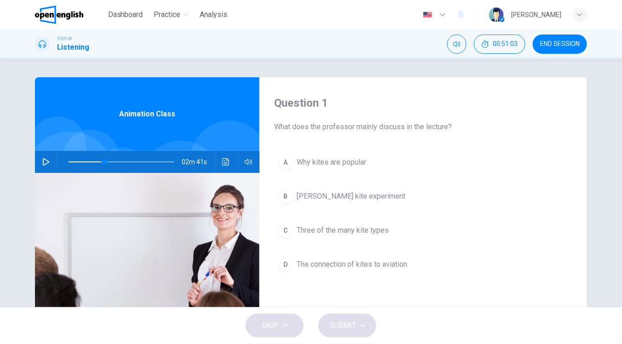
click at [44, 161] on icon "button" at bounding box center [45, 161] width 7 height 7
click at [103, 162] on span at bounding box center [106, 162] width 6 height 6
click at [49, 162] on button "button" at bounding box center [46, 162] width 15 height 22
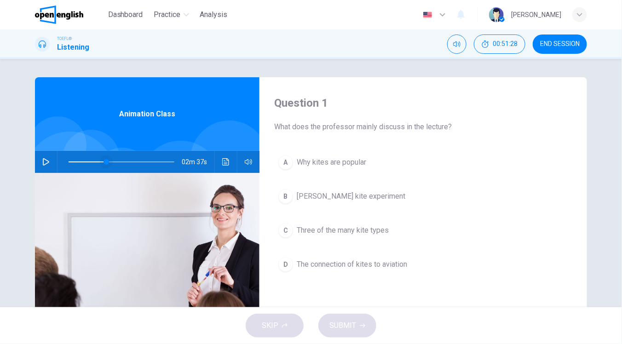
click at [103, 165] on span at bounding box center [106, 162] width 6 height 6
click at [35, 167] on div "02m 44s" at bounding box center [147, 162] width 224 height 22
click at [43, 165] on icon "button" at bounding box center [46, 161] width 6 height 7
click at [42, 162] on icon "button" at bounding box center [45, 161] width 7 height 7
click at [43, 160] on icon "button" at bounding box center [46, 161] width 6 height 7
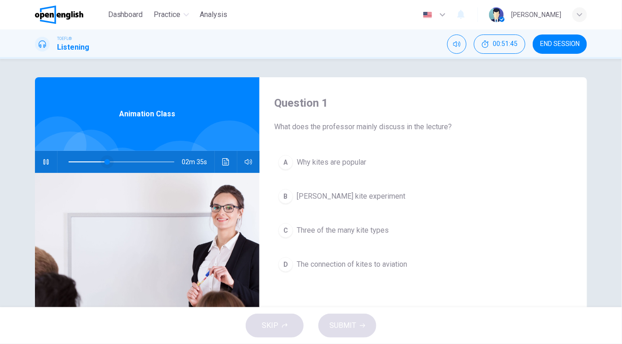
click at [104, 162] on span at bounding box center [107, 162] width 6 height 6
drag, startPoint x: 46, startPoint y: 157, endPoint x: 67, endPoint y: 159, distance: 20.8
click at [48, 157] on button "button" at bounding box center [46, 162] width 15 height 22
drag, startPoint x: 48, startPoint y: 156, endPoint x: 57, endPoint y: 161, distance: 9.5
click at [48, 156] on button "button" at bounding box center [46, 162] width 15 height 22
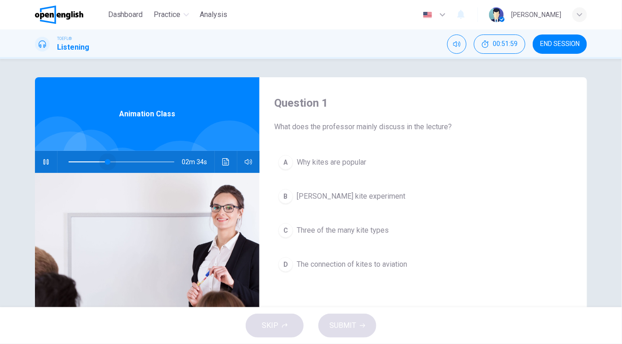
click at [105, 162] on span at bounding box center [108, 162] width 6 height 6
click at [40, 167] on button "button" at bounding box center [46, 162] width 15 height 22
click at [105, 163] on span at bounding box center [108, 162] width 6 height 6
click at [49, 163] on button "button" at bounding box center [46, 162] width 15 height 22
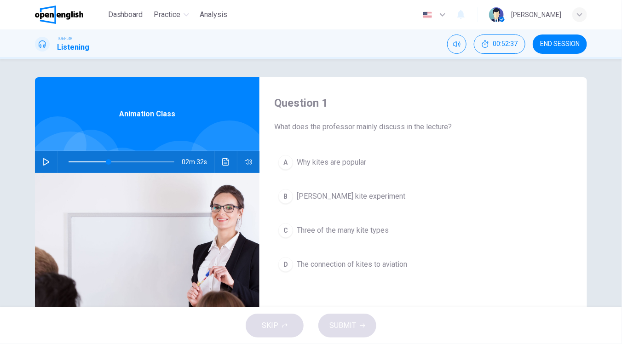
click at [31, 162] on div "Question 1 What does the professor mainly discuss in the lecture? A Why kites a…" at bounding box center [310, 237] width 581 height 320
click at [39, 168] on button "button" at bounding box center [46, 162] width 15 height 22
click at [39, 166] on button "button" at bounding box center [46, 162] width 15 height 22
click at [42, 168] on button "button" at bounding box center [46, 162] width 15 height 22
click at [102, 162] on span at bounding box center [105, 162] width 6 height 6
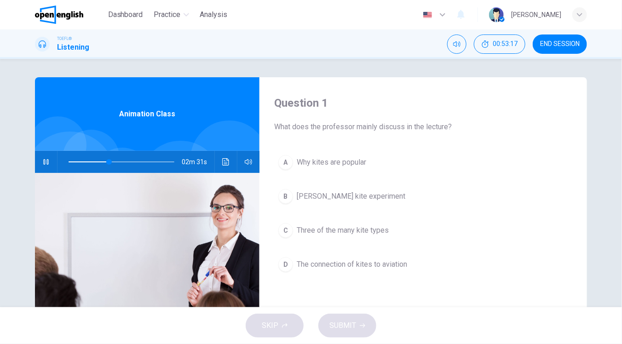
click at [51, 161] on div "02m 31s" at bounding box center [147, 162] width 224 height 22
click at [49, 162] on button "button" at bounding box center [46, 162] width 15 height 22
click at [39, 165] on button "button" at bounding box center [46, 162] width 15 height 22
click at [47, 165] on button "button" at bounding box center [46, 162] width 15 height 22
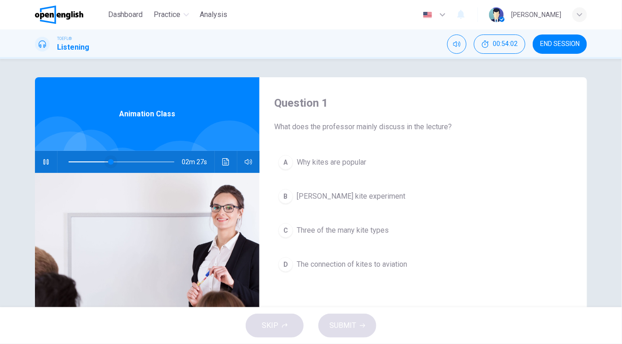
click at [108, 163] on span at bounding box center [111, 162] width 6 height 6
click at [46, 162] on icon "button" at bounding box center [45, 161] width 7 height 7
click at [42, 162] on icon "button" at bounding box center [45, 161] width 7 height 7
click at [49, 166] on button "button" at bounding box center [46, 162] width 15 height 22
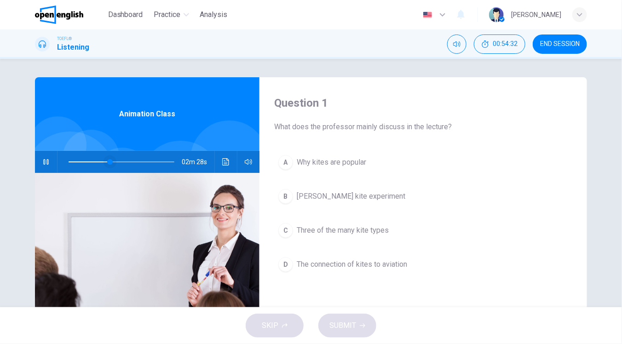
click at [107, 165] on span at bounding box center [110, 162] width 6 height 6
drag, startPoint x: 38, startPoint y: 164, endPoint x: 157, endPoint y: 205, distance: 126.4
click at [39, 163] on button "button" at bounding box center [46, 162] width 15 height 22
click at [40, 166] on button "button" at bounding box center [46, 162] width 15 height 22
click at [109, 161] on span at bounding box center [112, 162] width 6 height 6
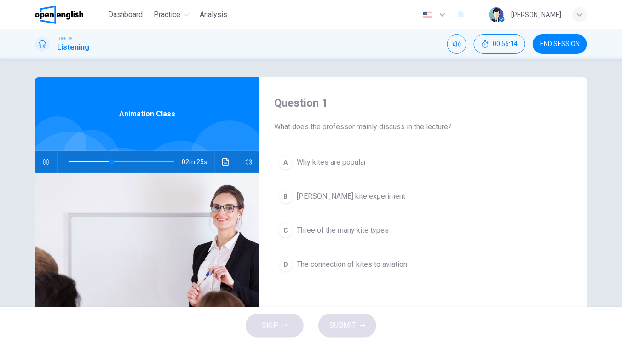
click at [45, 165] on icon "button" at bounding box center [45, 161] width 7 height 7
click at [46, 160] on icon "button" at bounding box center [45, 161] width 7 height 7
click at [44, 164] on icon "button" at bounding box center [45, 162] width 5 height 6
click at [108, 163] on span at bounding box center [111, 162] width 6 height 6
click at [44, 159] on icon "button" at bounding box center [45, 161] width 7 height 7
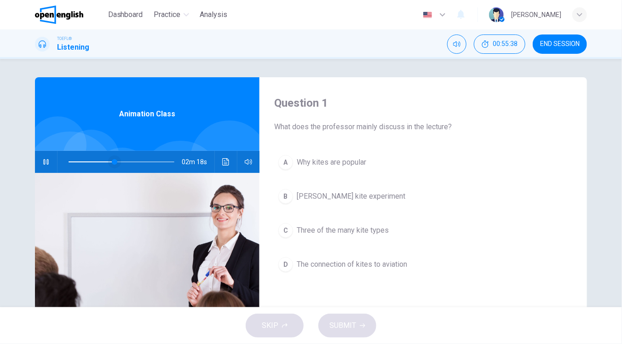
click at [112, 164] on span at bounding box center [115, 162] width 6 height 6
click at [42, 162] on icon "button" at bounding box center [45, 161] width 7 height 7
click at [39, 162] on button "button" at bounding box center [46, 162] width 15 height 22
click at [106, 163] on span at bounding box center [109, 162] width 6 height 6
click at [43, 164] on icon "button" at bounding box center [45, 161] width 7 height 7
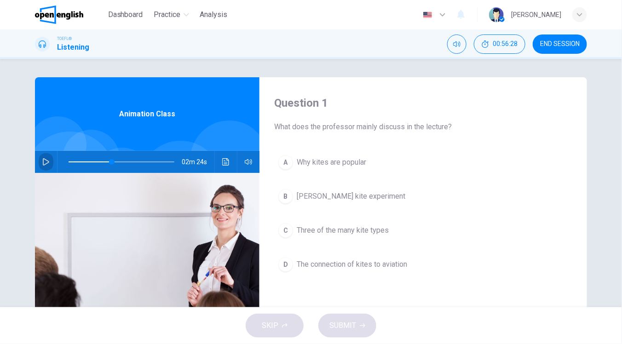
click at [46, 161] on icon "button" at bounding box center [45, 161] width 7 height 7
click at [42, 155] on button "button" at bounding box center [46, 162] width 15 height 22
click at [42, 162] on icon "button" at bounding box center [45, 161] width 7 height 7
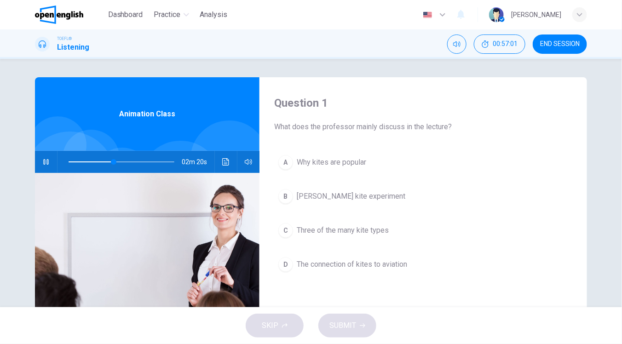
click at [42, 162] on icon "button" at bounding box center [45, 161] width 7 height 7
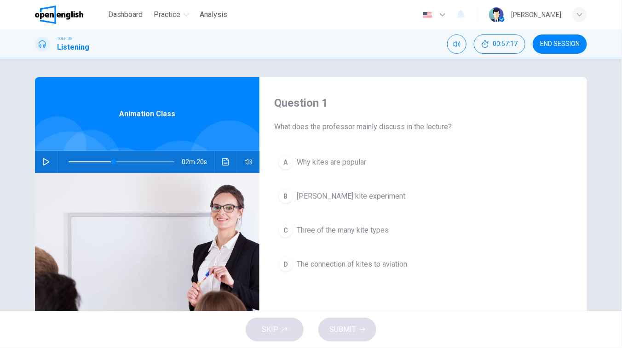
click at [46, 162] on icon "button" at bounding box center [46, 161] width 6 height 7
click at [46, 162] on icon "button" at bounding box center [45, 161] width 7 height 7
click at [42, 164] on icon "button" at bounding box center [45, 161] width 7 height 7
click at [42, 163] on icon "button" at bounding box center [45, 161] width 7 height 7
click at [110, 163] on span at bounding box center [113, 162] width 6 height 6
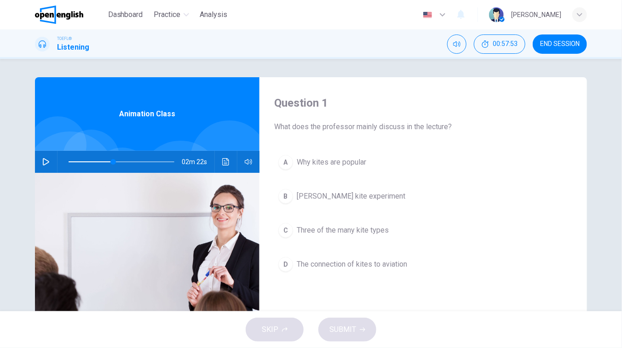
click at [47, 164] on button "button" at bounding box center [46, 162] width 15 height 22
click at [113, 161] on span at bounding box center [116, 162] width 6 height 6
click at [48, 164] on button "button" at bounding box center [46, 162] width 15 height 22
type input "**"
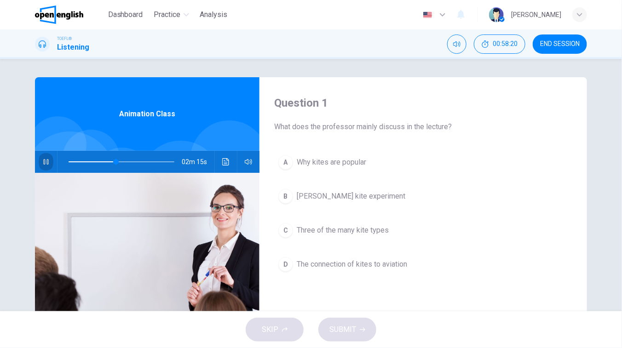
click at [48, 164] on button "button" at bounding box center [46, 162] width 15 height 22
click at [111, 162] on span at bounding box center [114, 162] width 6 height 6
click at [42, 163] on icon "button" at bounding box center [45, 161] width 7 height 7
click at [43, 158] on icon "button" at bounding box center [45, 161] width 7 height 7
click at [45, 158] on icon "button" at bounding box center [45, 161] width 7 height 7
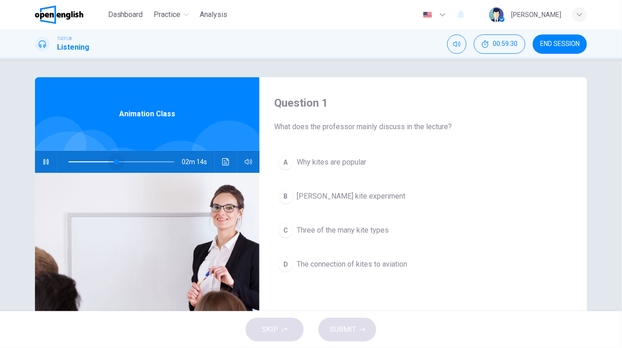
click at [114, 162] on span at bounding box center [117, 162] width 6 height 6
click at [47, 157] on button "button" at bounding box center [46, 162] width 15 height 22
click at [111, 160] on span at bounding box center [114, 162] width 6 height 6
click at [39, 164] on button "button" at bounding box center [46, 162] width 15 height 22
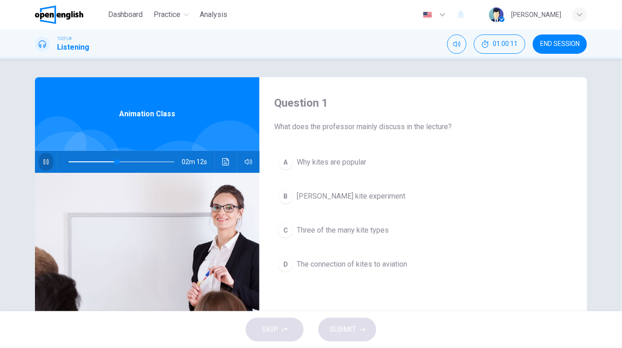
click at [39, 158] on button "button" at bounding box center [46, 162] width 15 height 22
click at [40, 168] on button "button" at bounding box center [46, 162] width 15 height 22
click at [115, 163] on span at bounding box center [118, 162] width 6 height 6
click at [39, 157] on button "button" at bounding box center [46, 162] width 15 height 22
click at [46, 169] on button "button" at bounding box center [46, 162] width 15 height 22
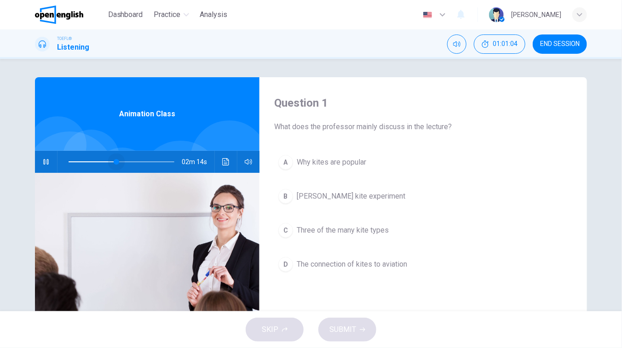
click at [114, 162] on span at bounding box center [117, 162] width 6 height 6
click at [46, 165] on icon "button" at bounding box center [45, 161] width 7 height 7
click at [47, 153] on button "button" at bounding box center [46, 162] width 15 height 22
click at [117, 161] on span at bounding box center [120, 162] width 6 height 6
click at [43, 160] on icon "button" at bounding box center [45, 162] width 5 height 6
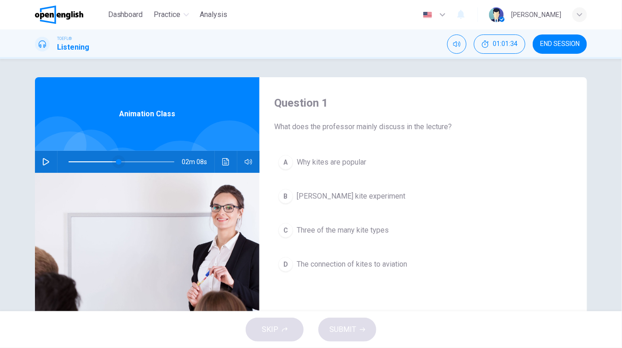
click at [116, 160] on span at bounding box center [119, 162] width 6 height 6
click at [35, 162] on div "02m 12s" at bounding box center [147, 162] width 224 height 22
click at [39, 163] on button "button" at bounding box center [46, 162] width 15 height 22
click at [44, 161] on icon "button" at bounding box center [45, 161] width 7 height 7
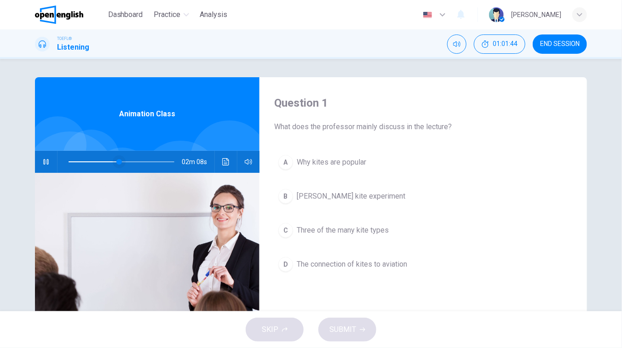
click at [116, 162] on span at bounding box center [119, 162] width 6 height 6
click at [44, 160] on icon "button" at bounding box center [45, 161] width 7 height 7
click at [116, 161] on span at bounding box center [119, 162] width 6 height 6
click at [44, 164] on icon "button" at bounding box center [45, 161] width 7 height 7
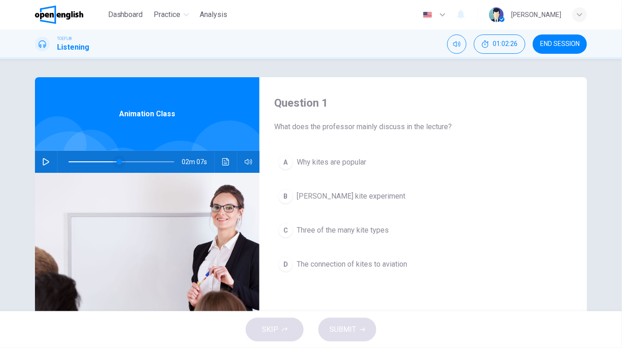
click at [116, 164] on span at bounding box center [119, 162] width 6 height 6
click at [42, 162] on icon "button" at bounding box center [45, 161] width 7 height 7
click at [117, 162] on span at bounding box center [120, 162] width 6 height 6
click at [42, 164] on icon "button" at bounding box center [45, 161] width 7 height 7
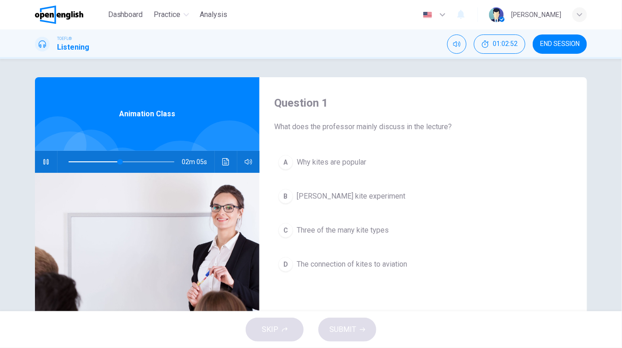
click at [43, 159] on icon "button" at bounding box center [45, 162] width 5 height 6
click at [46, 163] on icon "button" at bounding box center [45, 161] width 7 height 7
click at [119, 160] on span at bounding box center [122, 162] width 6 height 6
click at [46, 160] on icon "button" at bounding box center [45, 161] width 7 height 7
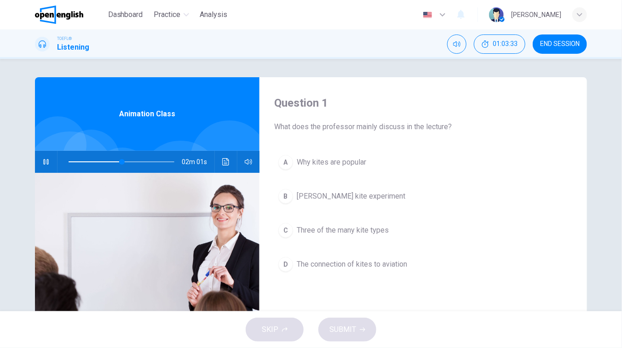
click at [39, 158] on button "button" at bounding box center [46, 162] width 15 height 22
drag, startPoint x: 116, startPoint y: 160, endPoint x: 107, endPoint y: 164, distance: 10.3
click at [119, 160] on span at bounding box center [122, 162] width 6 height 6
click at [46, 166] on button "button" at bounding box center [46, 162] width 15 height 22
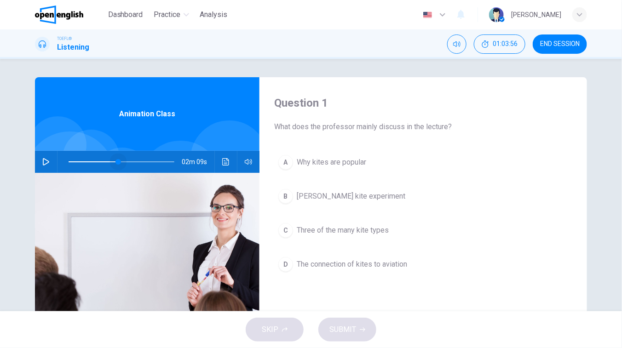
click at [116, 162] on span at bounding box center [118, 162] width 6 height 6
click at [48, 164] on button "button" at bounding box center [46, 162] width 15 height 22
click at [118, 163] on span at bounding box center [121, 162] width 6 height 6
click at [45, 164] on icon "button" at bounding box center [45, 162] width 5 height 6
click at [51, 161] on div "02m 01s" at bounding box center [147, 162] width 224 height 22
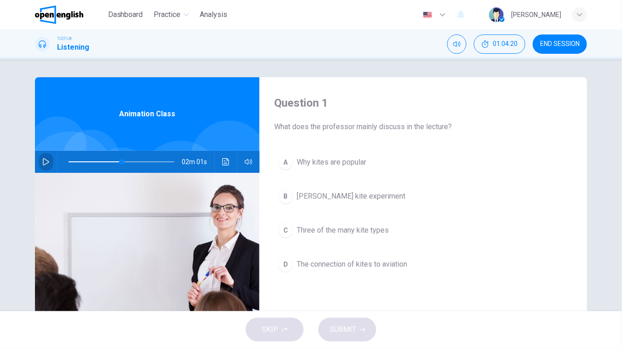
click at [46, 161] on icon "button" at bounding box center [45, 161] width 7 height 7
click at [118, 162] on span at bounding box center [121, 162] width 6 height 6
click at [47, 166] on button "button" at bounding box center [46, 162] width 15 height 22
click at [120, 162] on span at bounding box center [123, 162] width 6 height 6
click at [42, 160] on icon "button" at bounding box center [45, 161] width 7 height 7
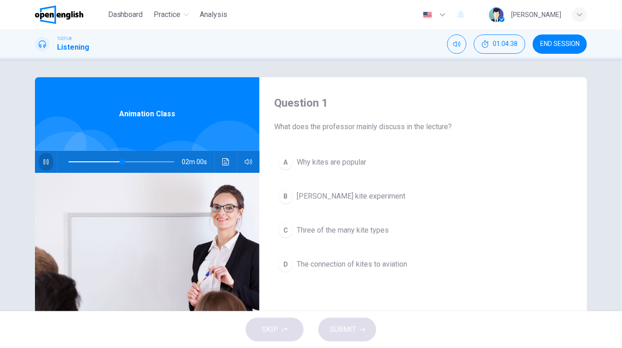
click at [42, 160] on icon "button" at bounding box center [45, 161] width 7 height 7
click at [119, 164] on span at bounding box center [122, 162] width 6 height 6
click at [46, 165] on icon "button" at bounding box center [45, 161] width 7 height 7
click at [120, 162] on span at bounding box center [123, 162] width 6 height 6
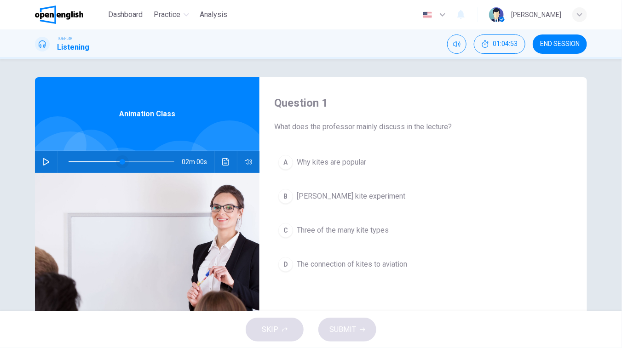
click at [120, 162] on span at bounding box center [123, 162] width 6 height 6
click at [47, 159] on button "button" at bounding box center [46, 162] width 15 height 22
click at [119, 160] on span at bounding box center [122, 162] width 6 height 6
click at [40, 157] on button "button" at bounding box center [46, 162] width 15 height 22
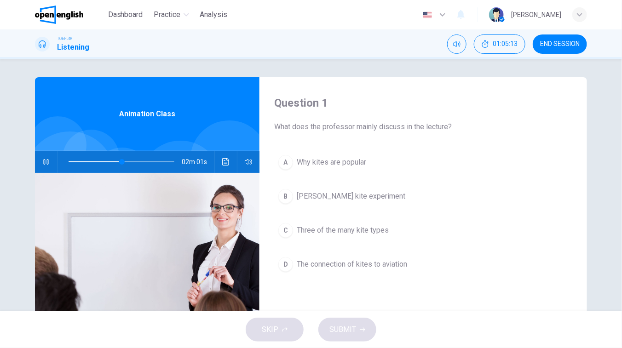
click at [40, 157] on button "button" at bounding box center [46, 162] width 15 height 22
click at [42, 154] on button "button" at bounding box center [46, 162] width 15 height 22
click at [120, 161] on span at bounding box center [123, 162] width 6 height 6
click at [46, 167] on button "button" at bounding box center [46, 162] width 15 height 22
click at [42, 158] on icon "button" at bounding box center [45, 161] width 7 height 7
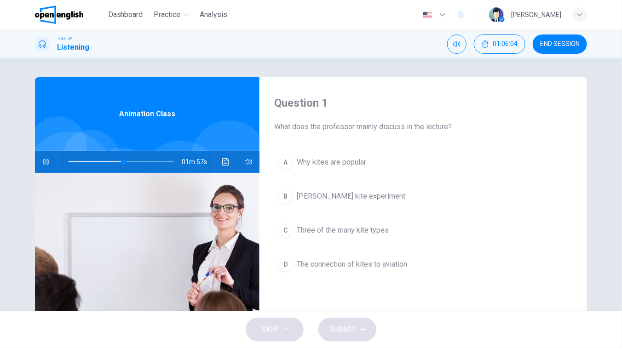
click at [42, 158] on icon "button" at bounding box center [45, 161] width 7 height 7
click at [40, 168] on button "button" at bounding box center [46, 162] width 15 height 22
click at [39, 161] on button "button" at bounding box center [46, 162] width 15 height 22
click at [45, 152] on button "button" at bounding box center [46, 162] width 15 height 22
click at [120, 162] on span at bounding box center [123, 162] width 6 height 6
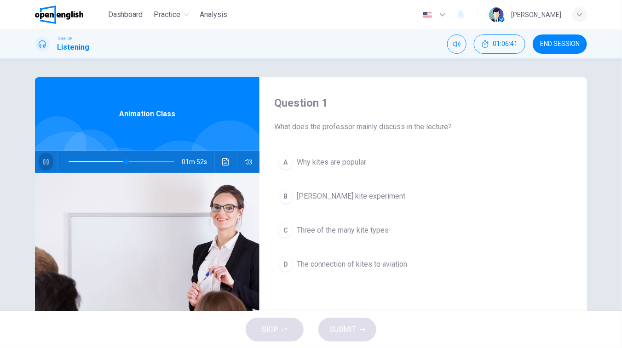
click at [42, 164] on icon "button" at bounding box center [45, 161] width 7 height 7
click at [123, 164] on span at bounding box center [126, 162] width 6 height 6
click at [44, 164] on icon "button" at bounding box center [45, 161] width 7 height 7
click at [35, 166] on div "01m 52s" at bounding box center [147, 162] width 224 height 22
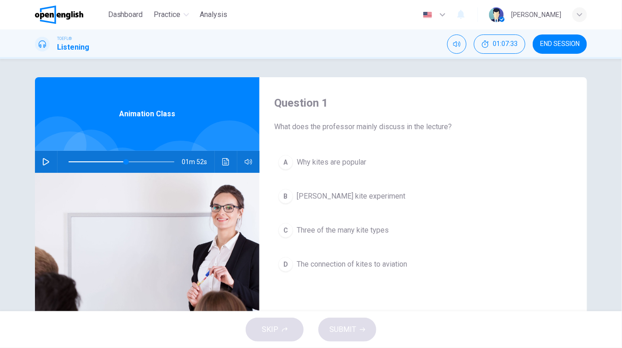
click at [39, 166] on button "button" at bounding box center [46, 162] width 15 height 22
click at [123, 162] on span at bounding box center [126, 162] width 6 height 6
click at [124, 162] on span at bounding box center [127, 162] width 6 height 6
click at [124, 161] on span at bounding box center [127, 162] width 6 height 6
click at [123, 162] on span at bounding box center [126, 162] width 6 height 6
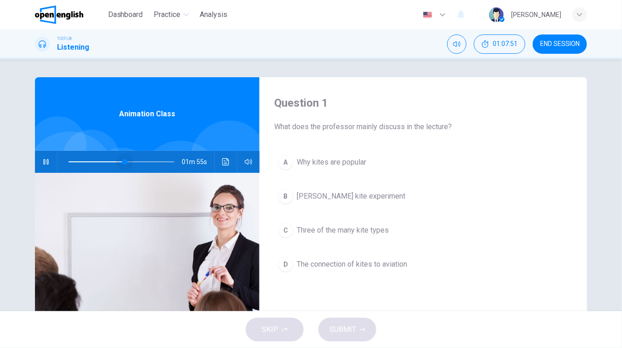
click at [122, 162] on span at bounding box center [125, 162] width 6 height 6
click at [39, 160] on button "button" at bounding box center [46, 162] width 15 height 22
click at [123, 160] on span at bounding box center [126, 162] width 6 height 6
click at [123, 161] on span at bounding box center [126, 162] width 6 height 6
click at [39, 162] on button "button" at bounding box center [46, 162] width 15 height 22
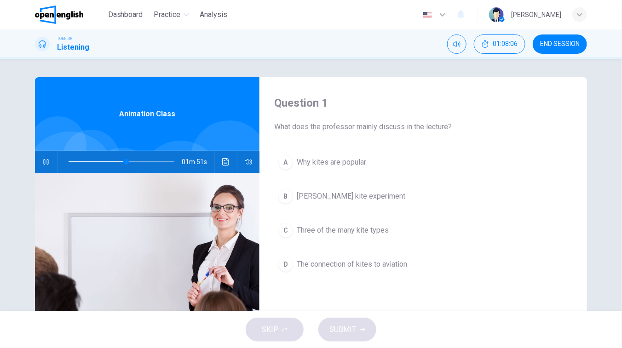
click at [42, 162] on icon "button" at bounding box center [45, 161] width 7 height 7
click at [123, 164] on span at bounding box center [126, 162] width 6 height 6
click at [46, 162] on icon "button" at bounding box center [45, 161] width 7 height 7
click at [50, 159] on button "button" at bounding box center [46, 162] width 15 height 22
click at [124, 162] on span at bounding box center [127, 162] width 6 height 6
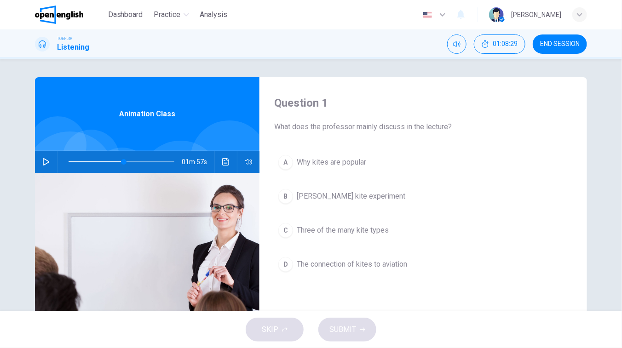
click at [40, 155] on button "button" at bounding box center [46, 162] width 15 height 22
click at [42, 166] on button "button" at bounding box center [46, 162] width 15 height 22
click at [45, 167] on button "button" at bounding box center [46, 162] width 15 height 22
click at [124, 161] on span at bounding box center [127, 162] width 6 height 6
click at [120, 161] on span at bounding box center [123, 162] width 6 height 6
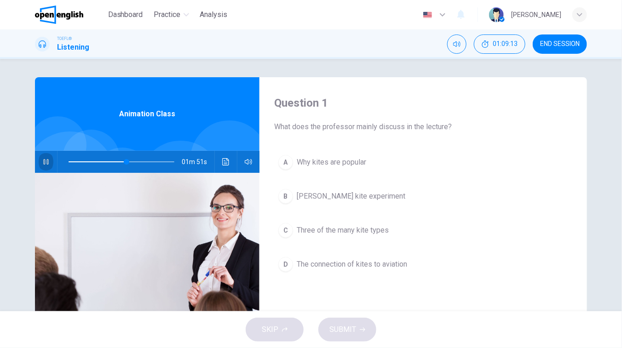
click at [39, 168] on button "button" at bounding box center [46, 162] width 15 height 22
click at [123, 162] on span at bounding box center [126, 162] width 6 height 6
click at [39, 165] on button "button" at bounding box center [46, 162] width 15 height 22
click at [39, 166] on button "button" at bounding box center [46, 162] width 15 height 22
click at [124, 161] on span at bounding box center [127, 162] width 6 height 6
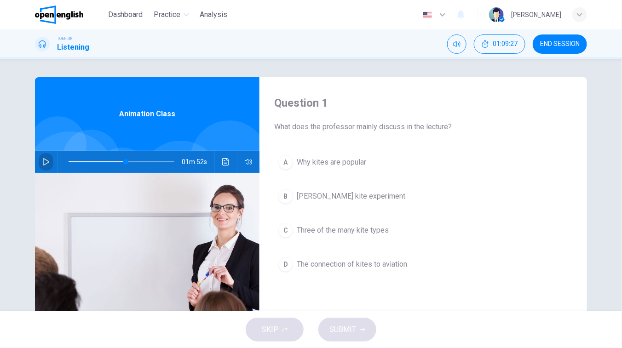
click at [48, 166] on button "button" at bounding box center [46, 162] width 15 height 22
click at [39, 163] on button "button" at bounding box center [46, 162] width 15 height 22
click at [123, 161] on span at bounding box center [126, 162] width 6 height 6
click at [125, 162] on span at bounding box center [128, 162] width 6 height 6
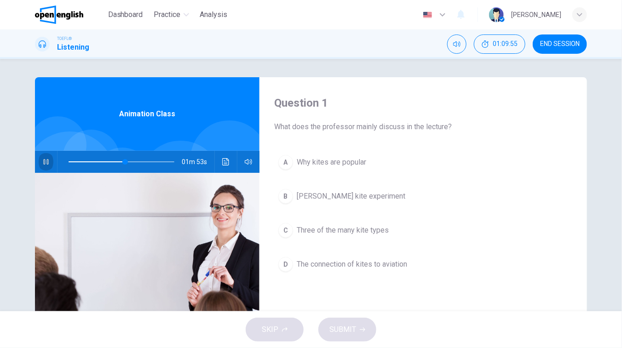
click at [43, 162] on icon "button" at bounding box center [45, 162] width 5 height 6
click at [46, 167] on button "button" at bounding box center [46, 162] width 15 height 22
click at [123, 161] on span at bounding box center [126, 162] width 6 height 6
click at [41, 166] on button "button" at bounding box center [46, 162] width 15 height 22
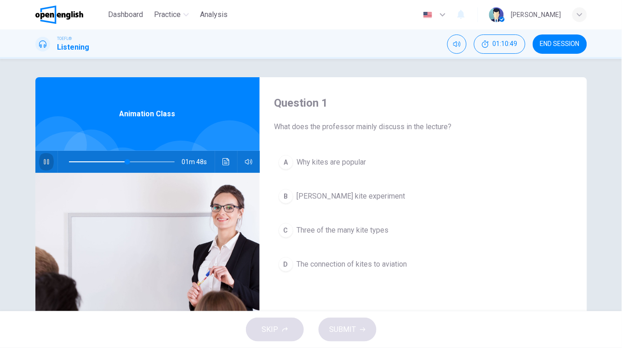
click at [41, 166] on button "button" at bounding box center [46, 162] width 15 height 22
click at [123, 164] on span at bounding box center [126, 162] width 6 height 6
click at [40, 156] on button "button" at bounding box center [46, 162] width 15 height 22
click at [43, 159] on icon "button" at bounding box center [46, 161] width 7 height 7
click at [43, 163] on icon "button" at bounding box center [46, 161] width 7 height 7
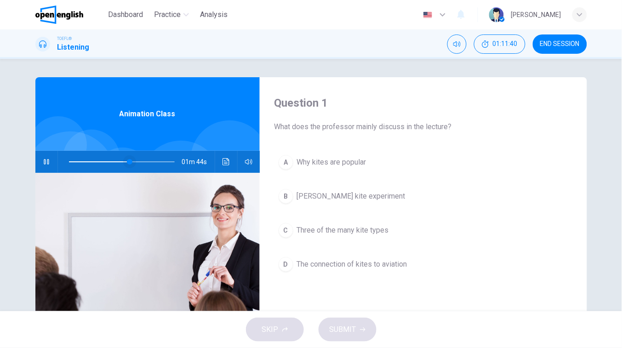
click at [127, 160] on span at bounding box center [130, 162] width 6 height 6
click at [43, 166] on button "button" at bounding box center [46, 162] width 15 height 22
click at [126, 162] on span at bounding box center [129, 162] width 6 height 6
click at [45, 161] on icon "button" at bounding box center [46, 161] width 6 height 7
click at [45, 161] on icon "button" at bounding box center [46, 162] width 5 height 6
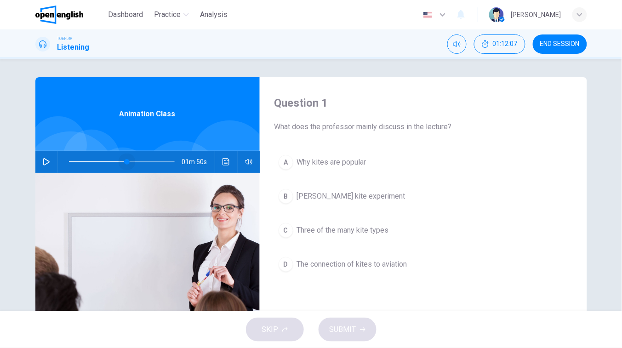
click at [125, 162] on span at bounding box center [127, 162] width 6 height 6
click at [46, 167] on button "button" at bounding box center [46, 162] width 15 height 22
click at [123, 162] on span at bounding box center [126, 162] width 6 height 6
click at [45, 161] on icon "button" at bounding box center [46, 161] width 7 height 7
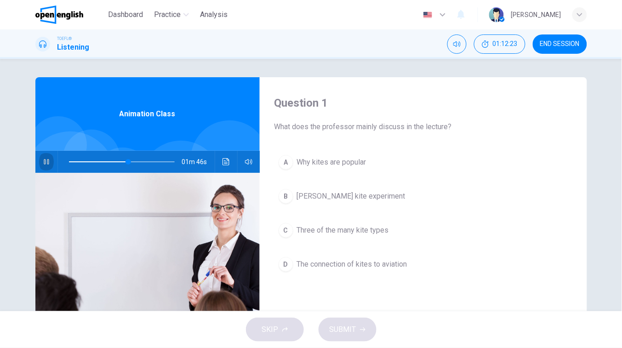
click at [45, 161] on icon "button" at bounding box center [46, 161] width 7 height 7
click at [126, 163] on span at bounding box center [129, 162] width 6 height 6
click at [46, 166] on button "button" at bounding box center [46, 162] width 15 height 22
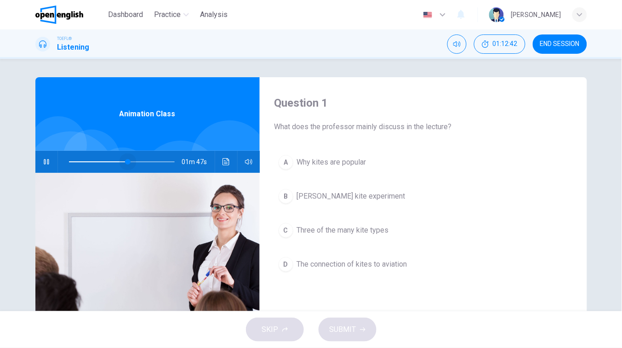
click at [125, 163] on span at bounding box center [128, 162] width 6 height 6
click at [44, 165] on icon "button" at bounding box center [46, 161] width 7 height 7
click at [40, 155] on button "button" at bounding box center [46, 162] width 15 height 22
click at [128, 162] on span at bounding box center [130, 162] width 6 height 6
click at [127, 162] on span at bounding box center [130, 162] width 6 height 6
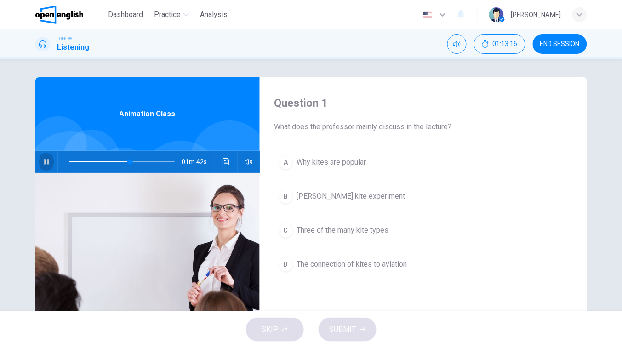
click at [39, 167] on button "button" at bounding box center [46, 162] width 15 height 22
click at [39, 151] on button "button" at bounding box center [46, 162] width 15 height 22
click at [128, 159] on span at bounding box center [131, 162] width 6 height 6
click at [45, 165] on icon "button" at bounding box center [46, 161] width 7 height 7
click at [126, 160] on span at bounding box center [129, 162] width 6 height 6
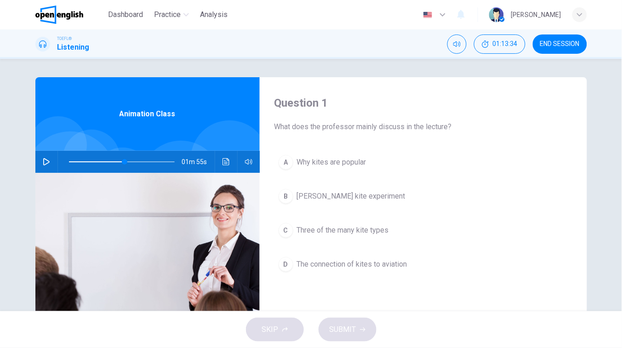
click at [43, 164] on icon "button" at bounding box center [46, 161] width 7 height 7
click at [126, 162] on span at bounding box center [129, 162] width 6 height 6
click at [44, 161] on icon "button" at bounding box center [46, 161] width 7 height 7
click at [44, 161] on icon "button" at bounding box center [46, 162] width 5 height 6
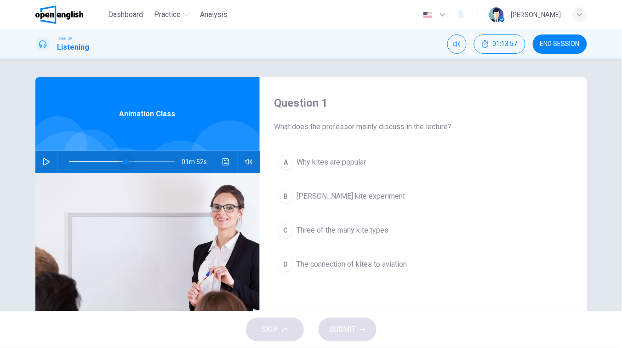
click at [123, 161] on span at bounding box center [126, 162] width 6 height 6
click at [49, 163] on button "button" at bounding box center [46, 162] width 15 height 22
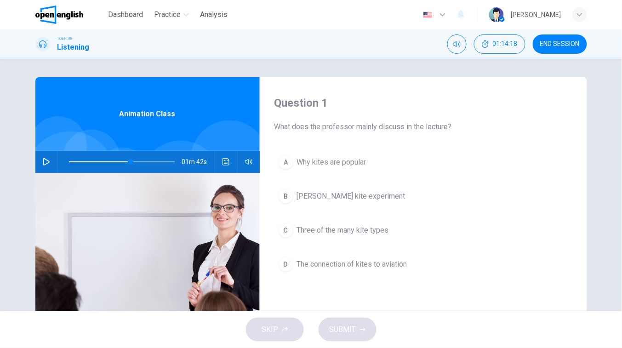
click at [39, 155] on button "button" at bounding box center [46, 162] width 15 height 22
click at [43, 162] on icon "button" at bounding box center [46, 161] width 7 height 7
type input "**"
click at [21, 74] on div "Question 1 What does the professor mainly discuss in the lecture? A Why kites a…" at bounding box center [311, 185] width 622 height 252
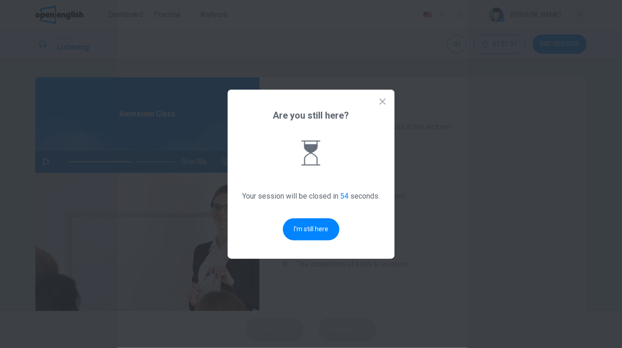
drag, startPoint x: 262, startPoint y: 183, endPoint x: 343, endPoint y: 167, distance: 82.1
click at [266, 180] on div "Are you still here? Your session will be closed in 54 seconds. I'm still here" at bounding box center [311, 174] width 167 height 169
click at [373, 105] on div "Are you still here? Your session will be closed in 53 seconds. I'm still here" at bounding box center [311, 174] width 167 height 169
click at [375, 106] on div "Are you still here? Your session will be closed in 53 seconds. I'm still here" at bounding box center [311, 174] width 167 height 169
click at [379, 106] on icon at bounding box center [382, 101] width 9 height 9
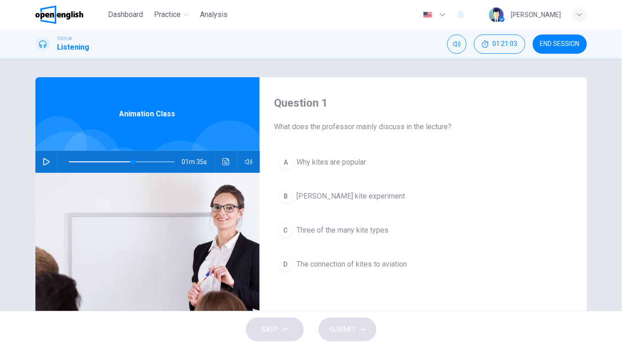
click at [572, 44] on span "END SESSION" at bounding box center [560, 43] width 40 height 7
